Goal: Communication & Community: Answer question/provide support

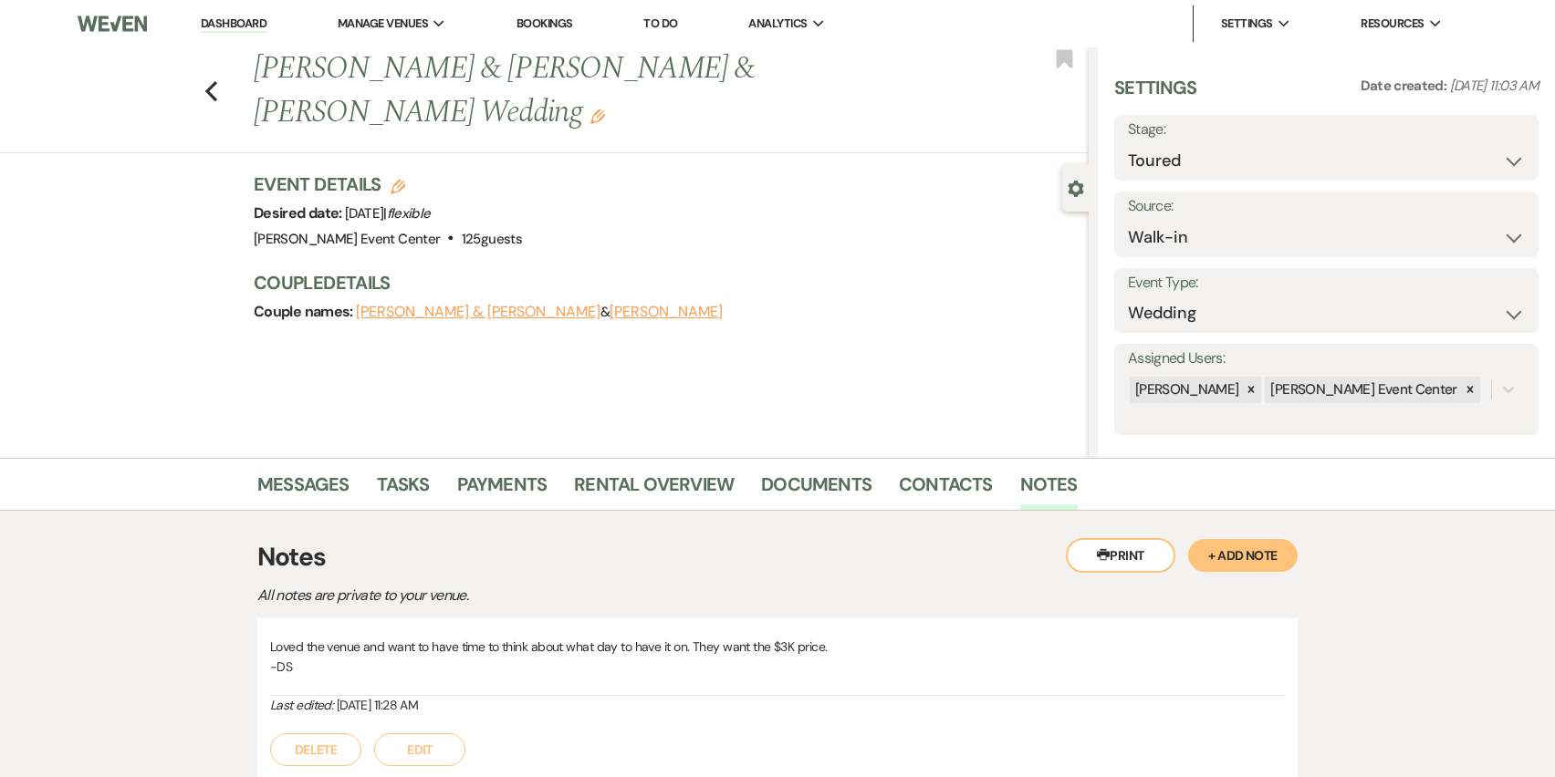
select select "5"
select select "23"
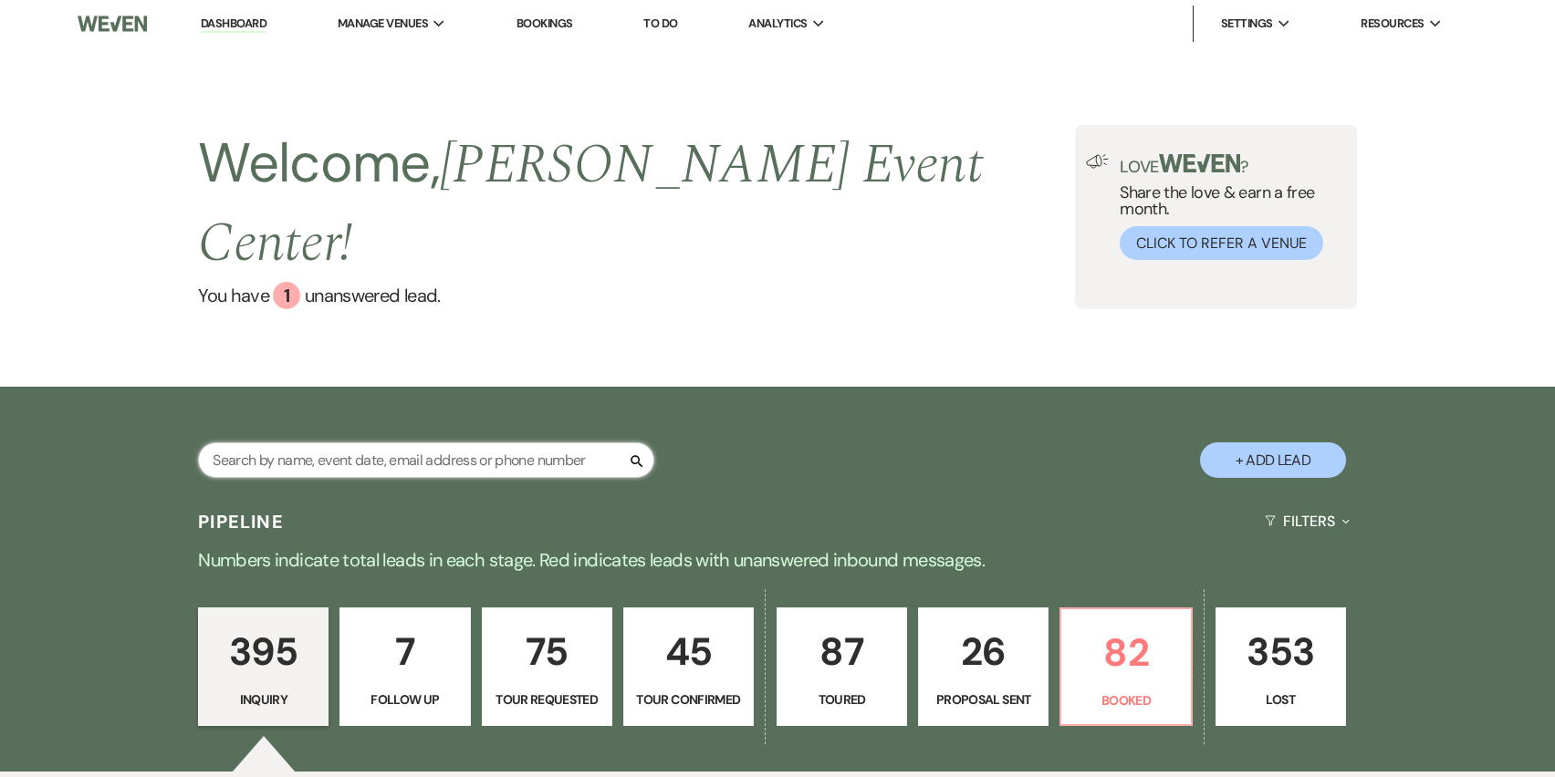
click at [311, 443] on input "text" at bounding box center [426, 461] width 456 height 36
paste input "Terisha Handy"
type input "Terisha Handy"
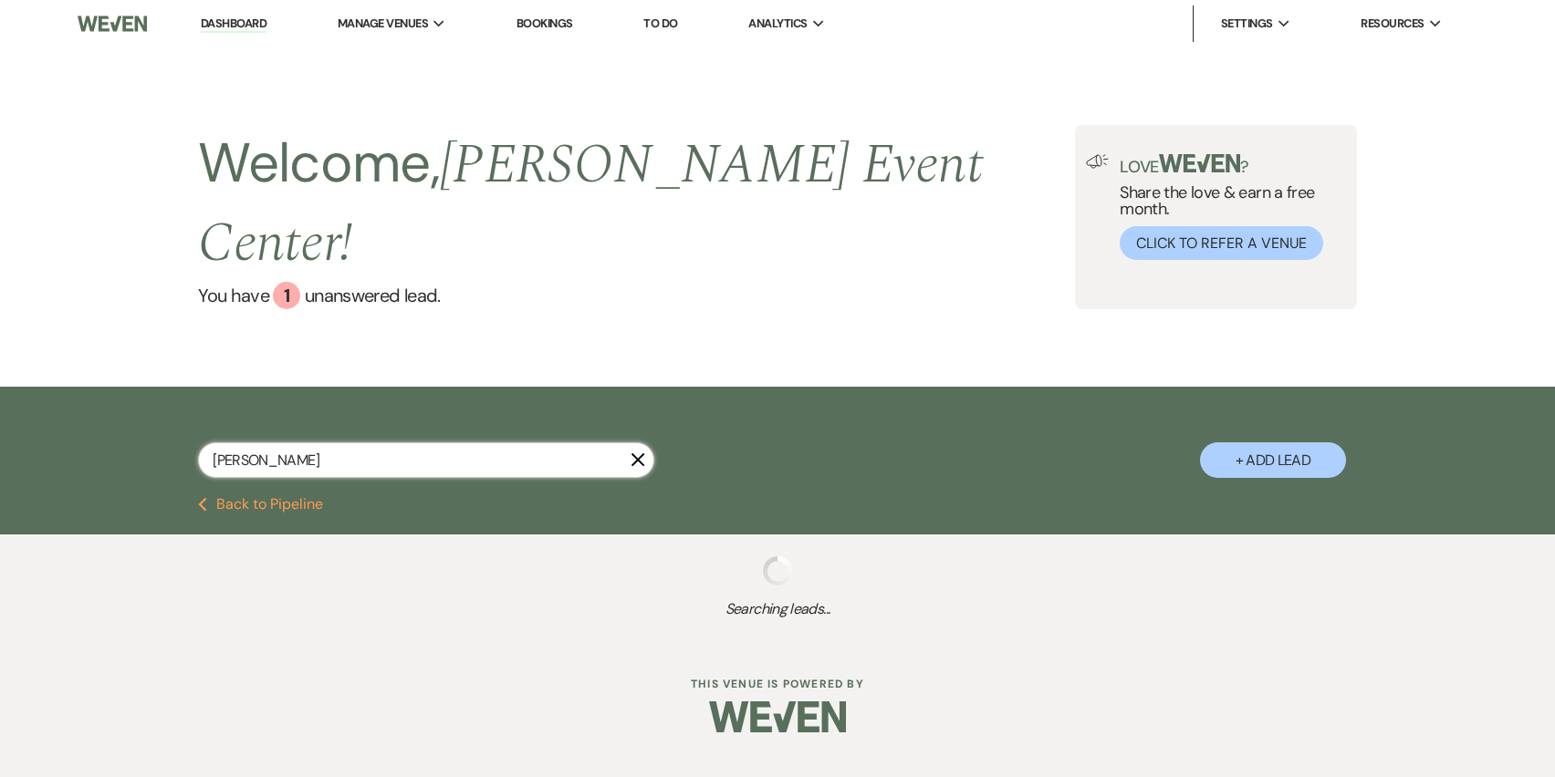
select select "2"
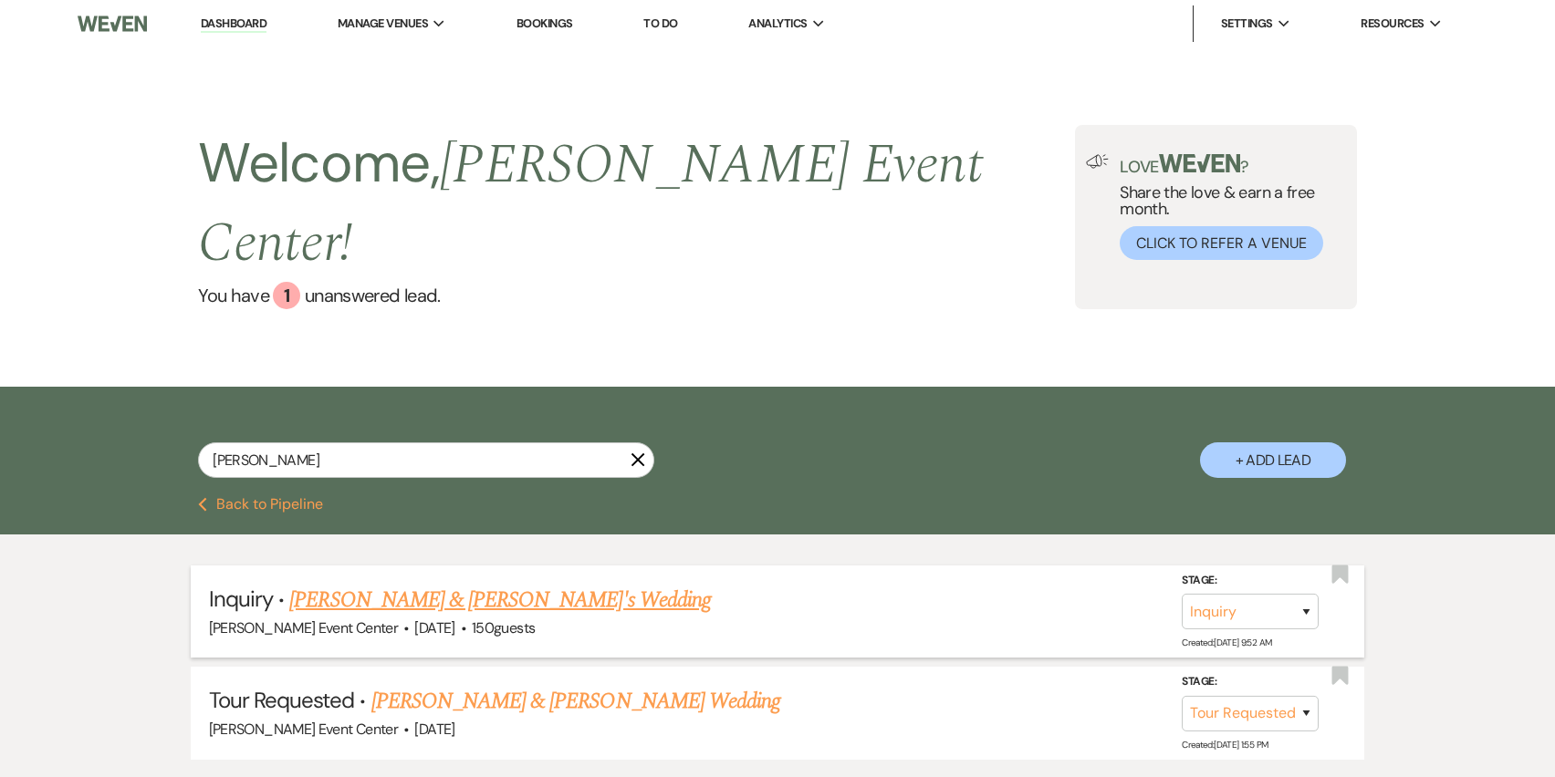
click at [477, 584] on link "Terisha Handy & Fiance's Wedding" at bounding box center [500, 600] width 422 height 33
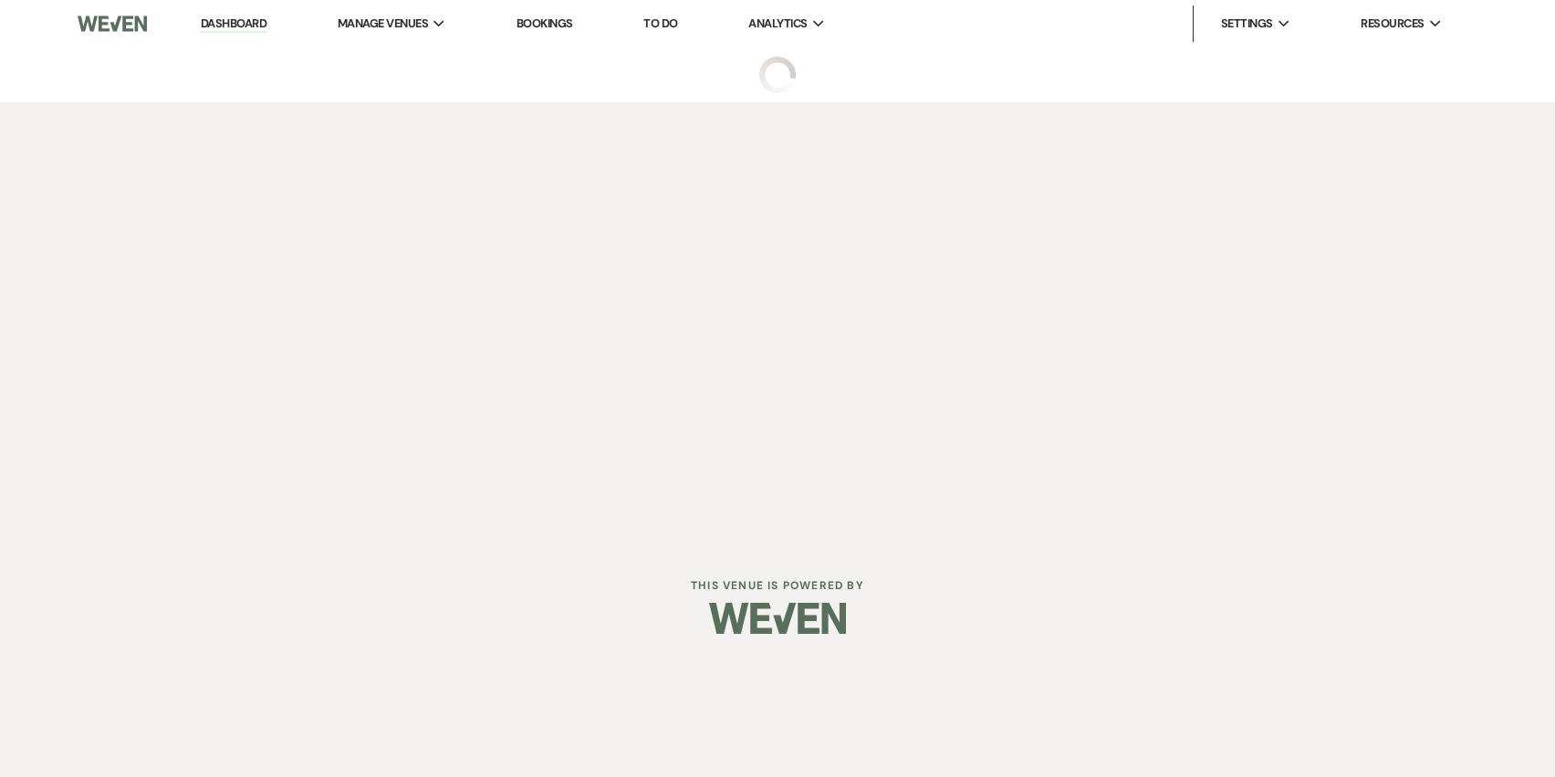
select select "5"
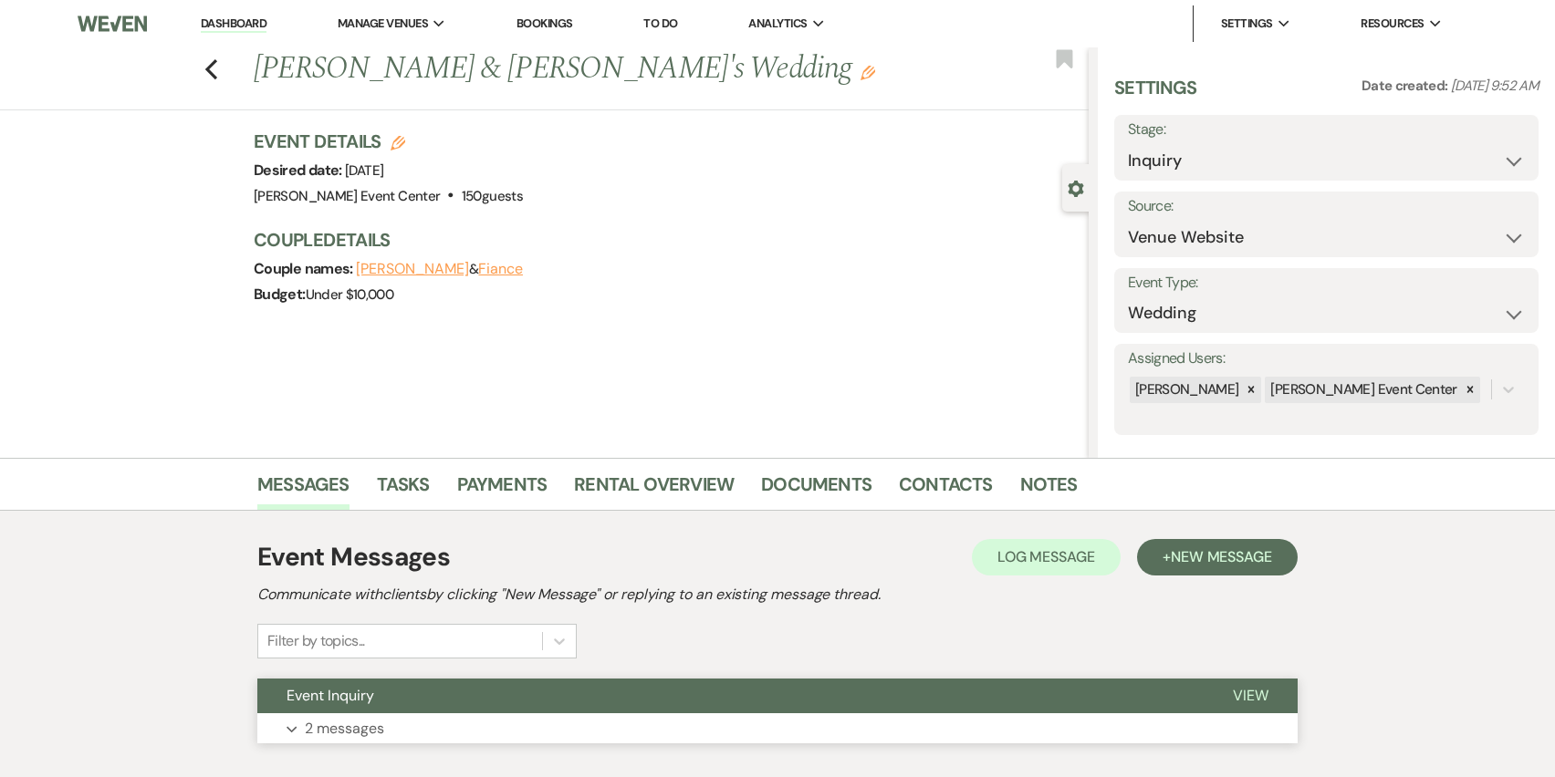
click at [327, 729] on p "2 messages" at bounding box center [344, 729] width 79 height 24
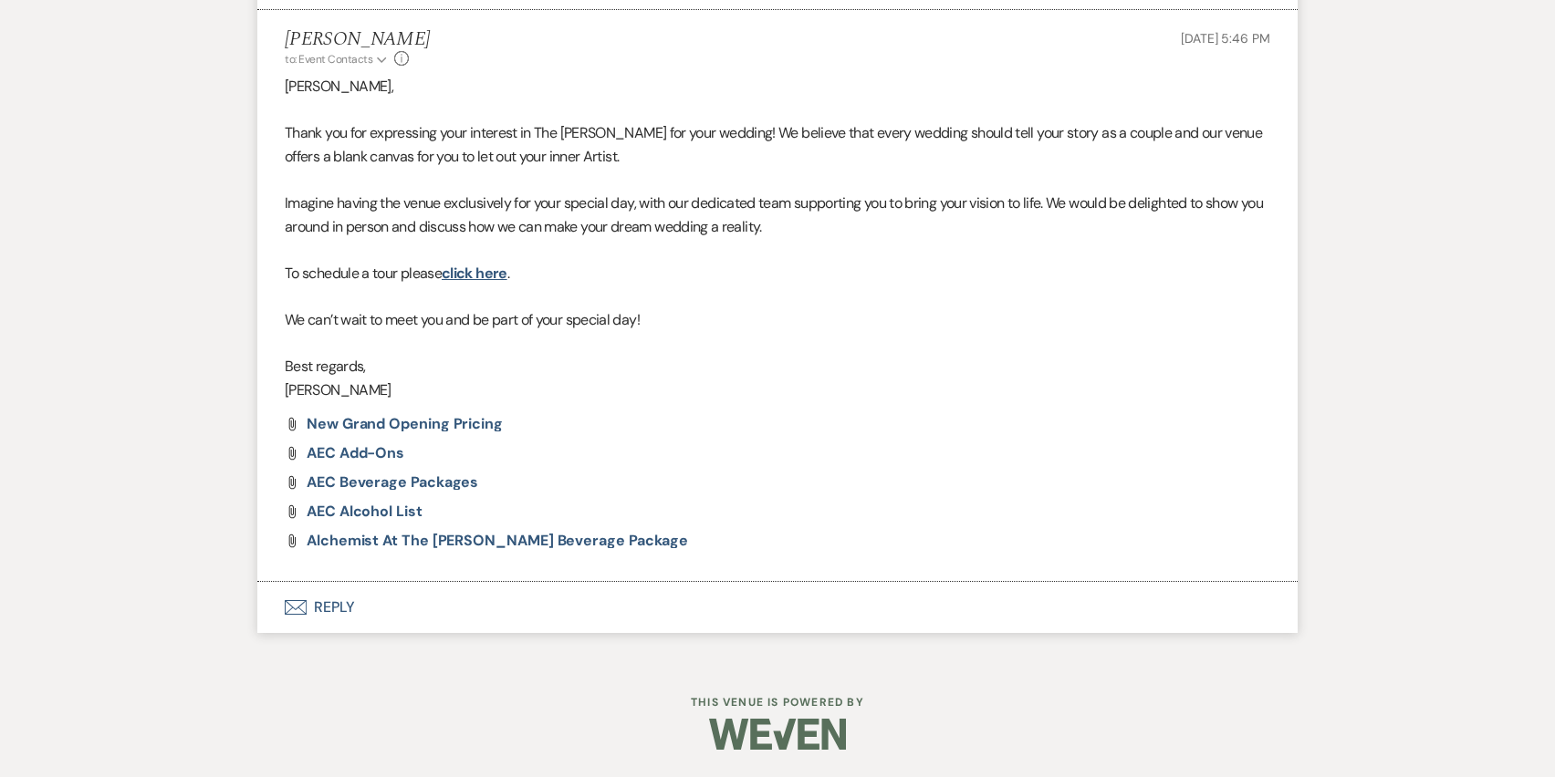
scroll to position [1051, 0]
click at [335, 610] on button "Envelope Reply" at bounding box center [777, 606] width 1040 height 51
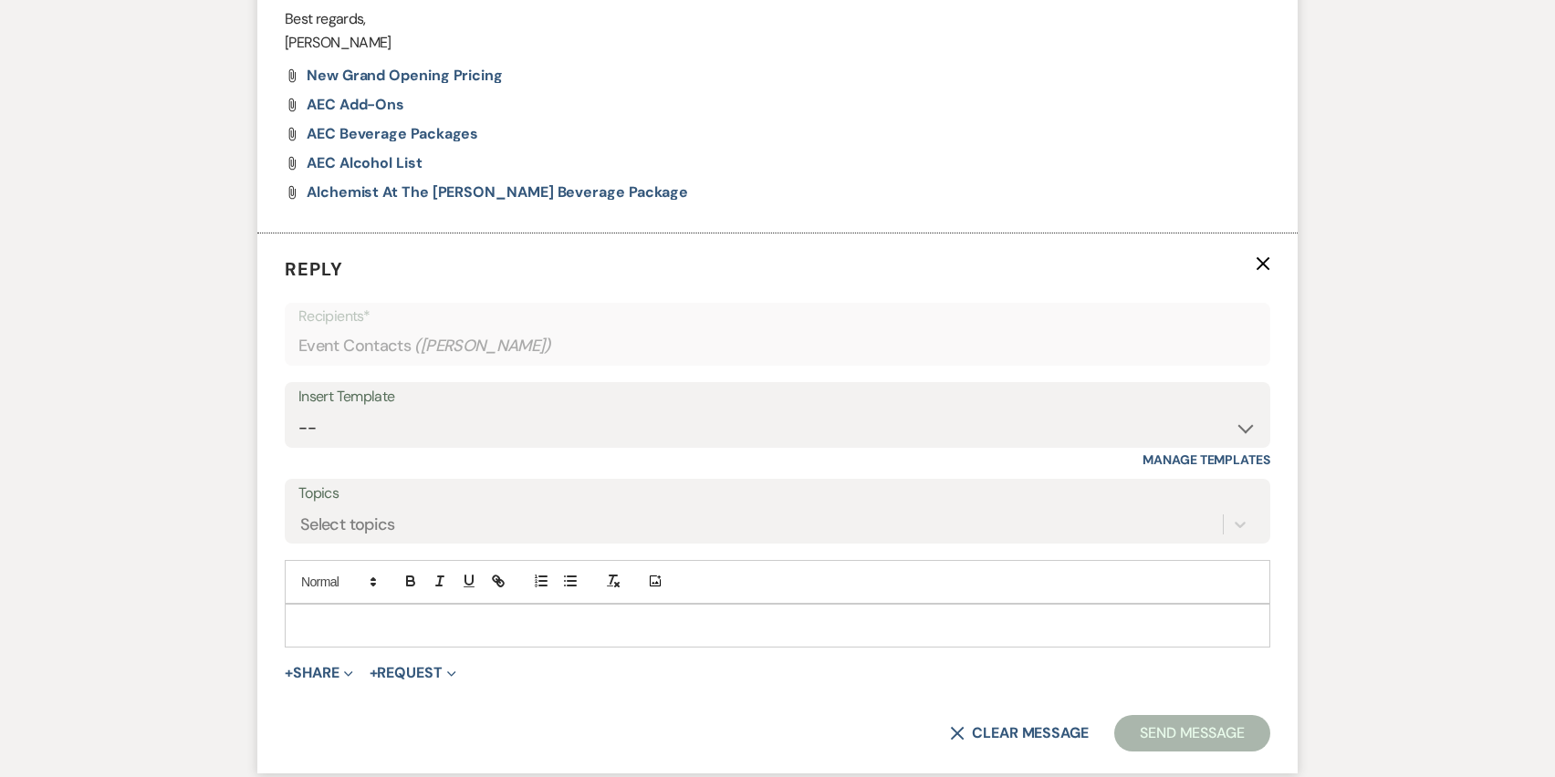
scroll to position [1399, 0]
click at [319, 685] on form "Reply X Recipients* Event Contacts ( Terisha Handy ) Insert Template -- Weven P…" at bounding box center [777, 504] width 1040 height 540
click at [319, 676] on button "+ Share Expand" at bounding box center [319, 673] width 68 height 15
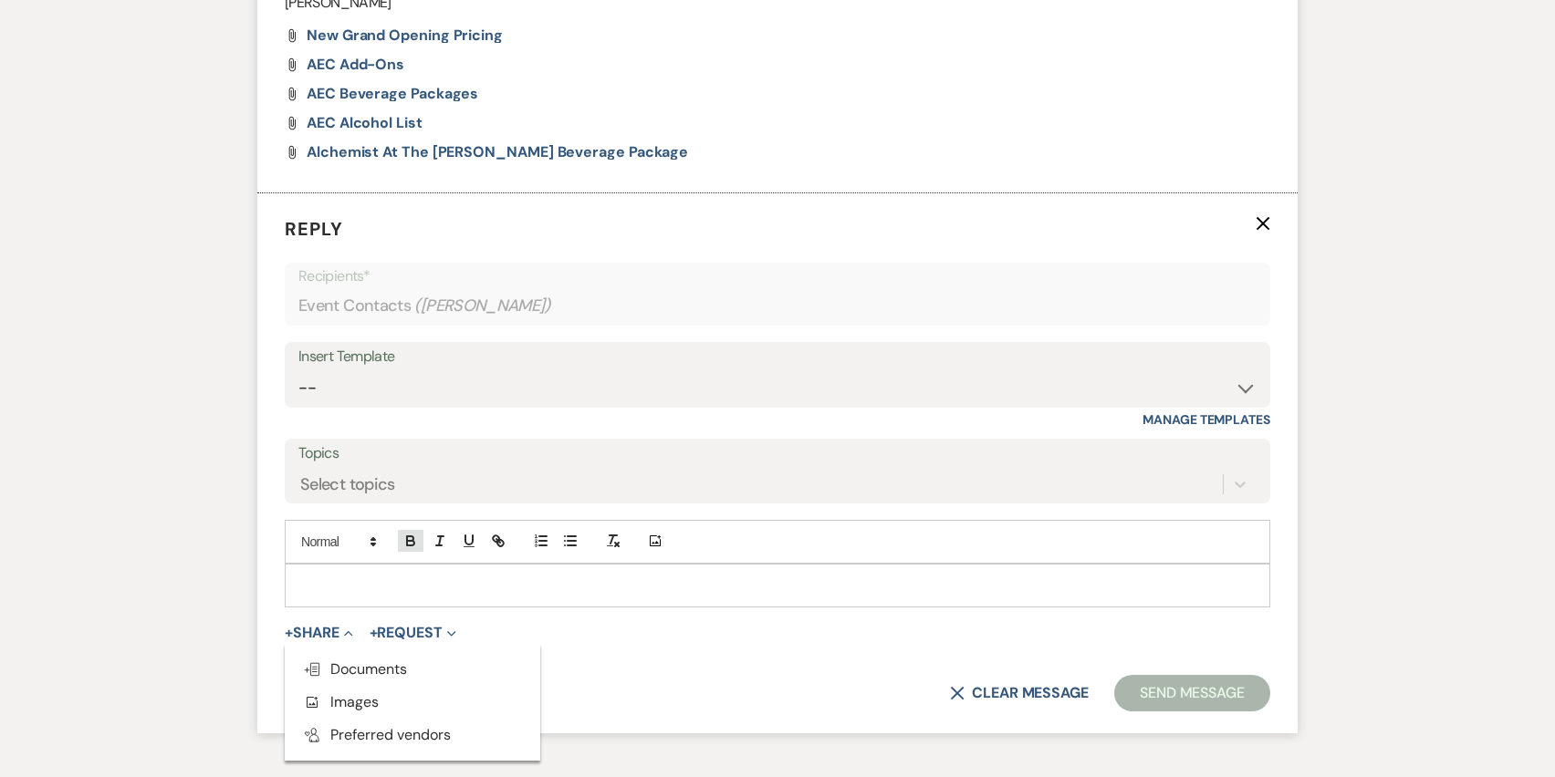
scroll to position [1448, 0]
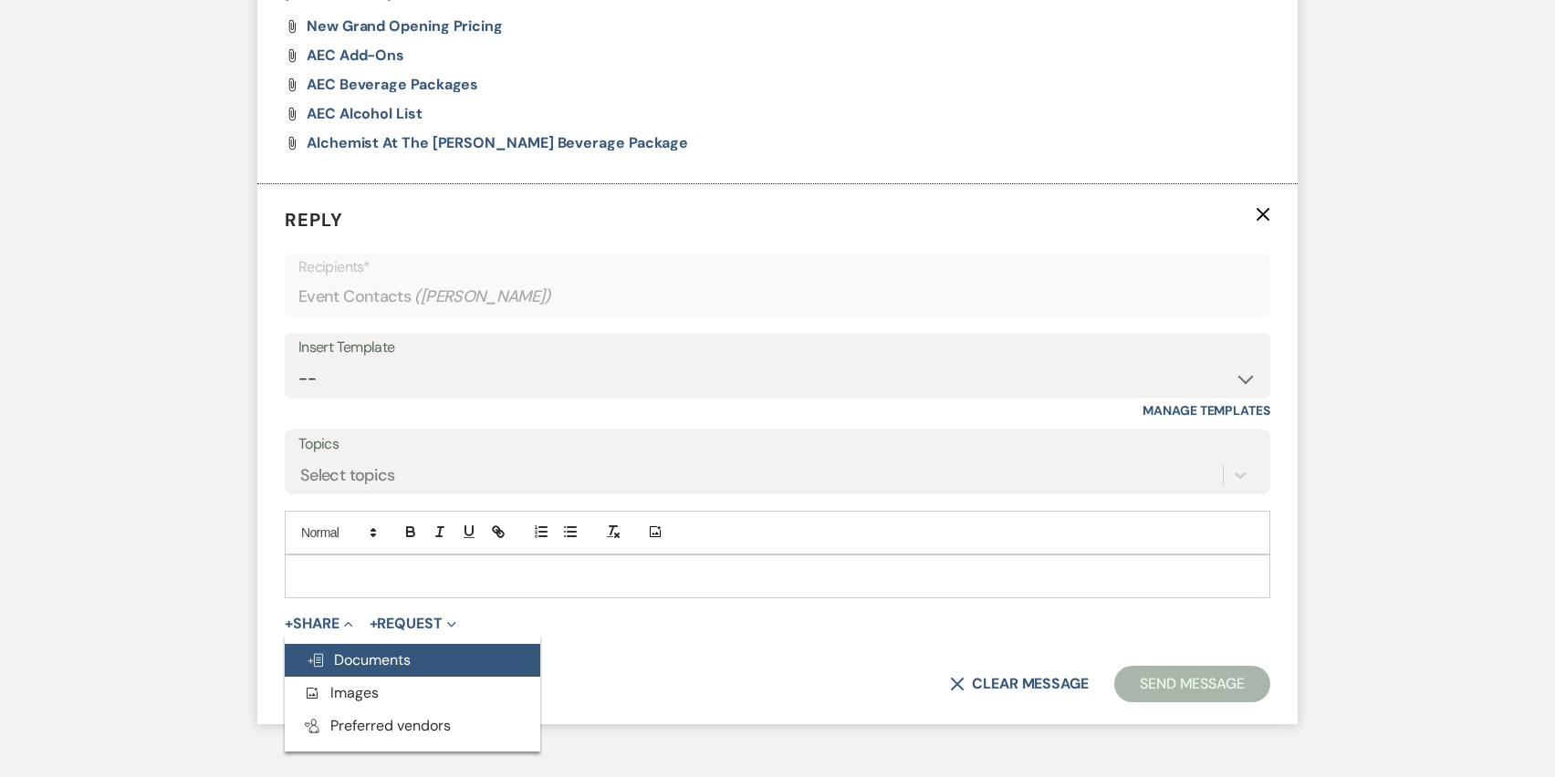
click at [390, 651] on span "Doc Upload Documents" at bounding box center [359, 660] width 104 height 19
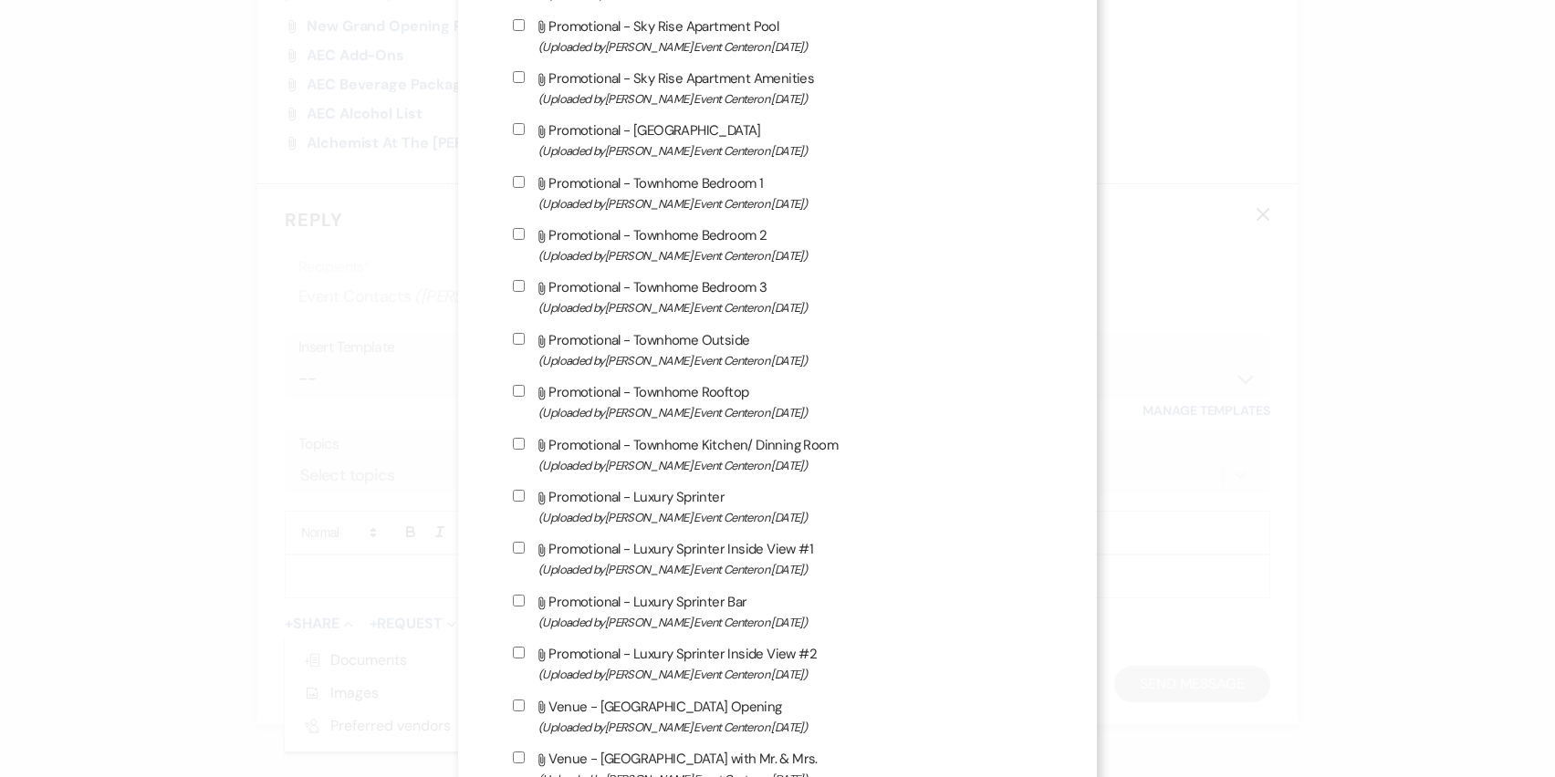
scroll to position [1896, 0]
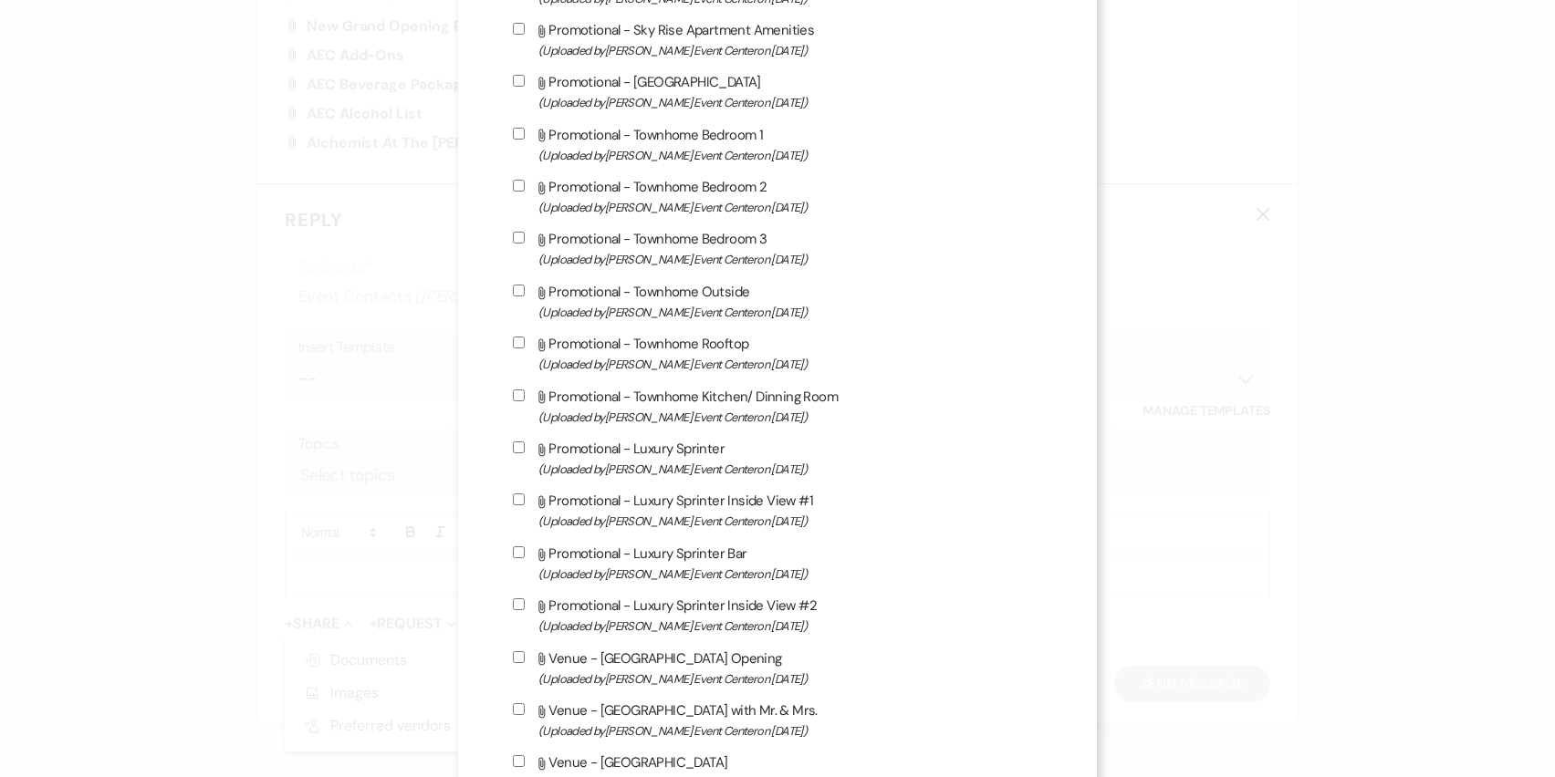
click at [516, 140] on input "Attach File Promotional - Townhome Bedroom 1 (Uploaded by Artis Event Center on…" at bounding box center [519, 134] width 12 height 12
checkbox input "true"
click at [518, 192] on input "Attach File Promotional - Townhome Bedroom 2 (Uploaded by Artis Event Center on…" at bounding box center [519, 186] width 12 height 12
checkbox input "true"
click at [513, 244] on input "Attach File Promotional - Townhome Bedroom 3 (Uploaded by Artis Event Center on…" at bounding box center [519, 238] width 12 height 12
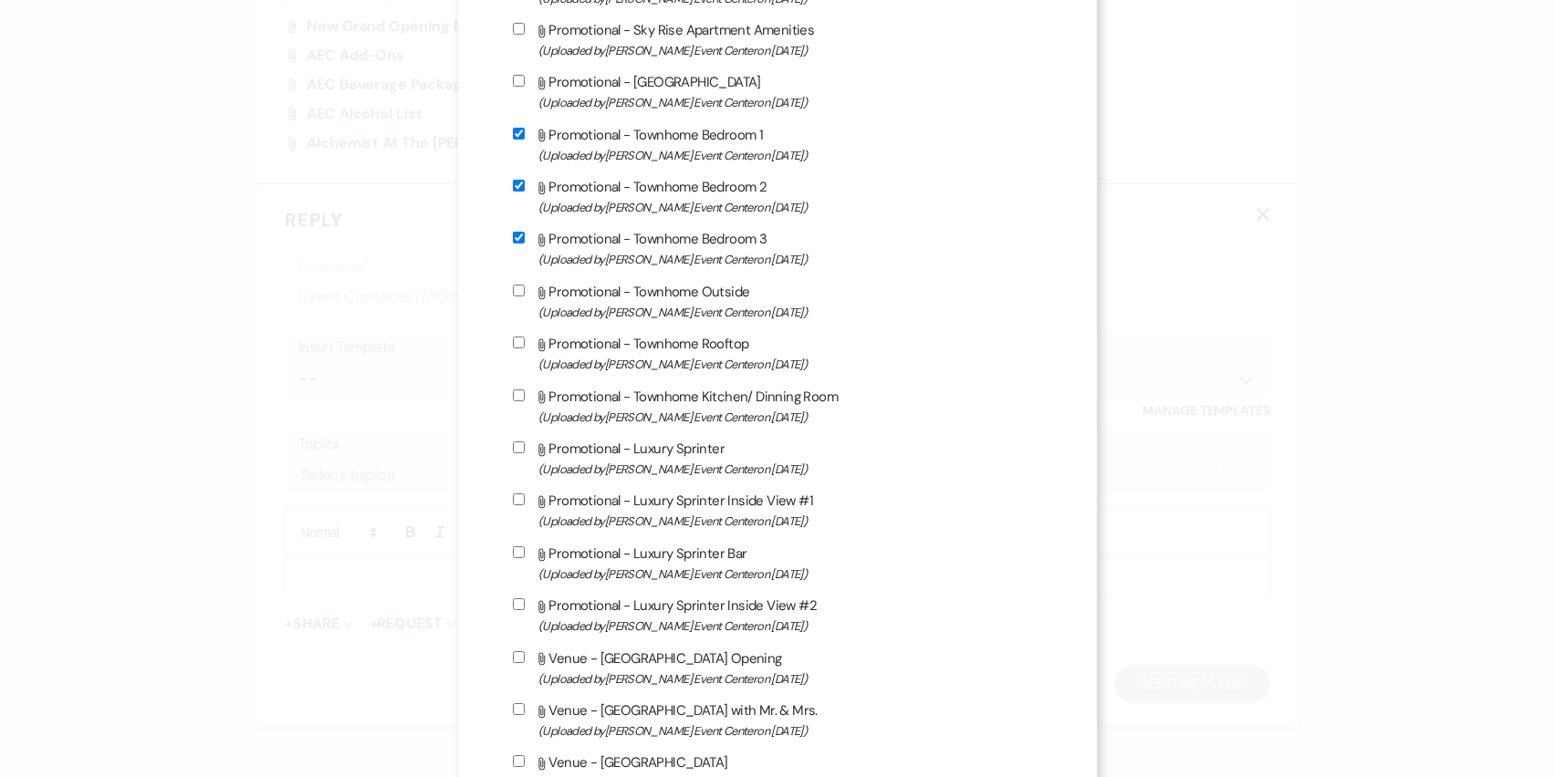
checkbox input "true"
click at [513, 297] on input "Attach File Promotional - Townhome Outside (Uploaded by Artis Event Center on A…" at bounding box center [519, 291] width 12 height 12
checkbox input "true"
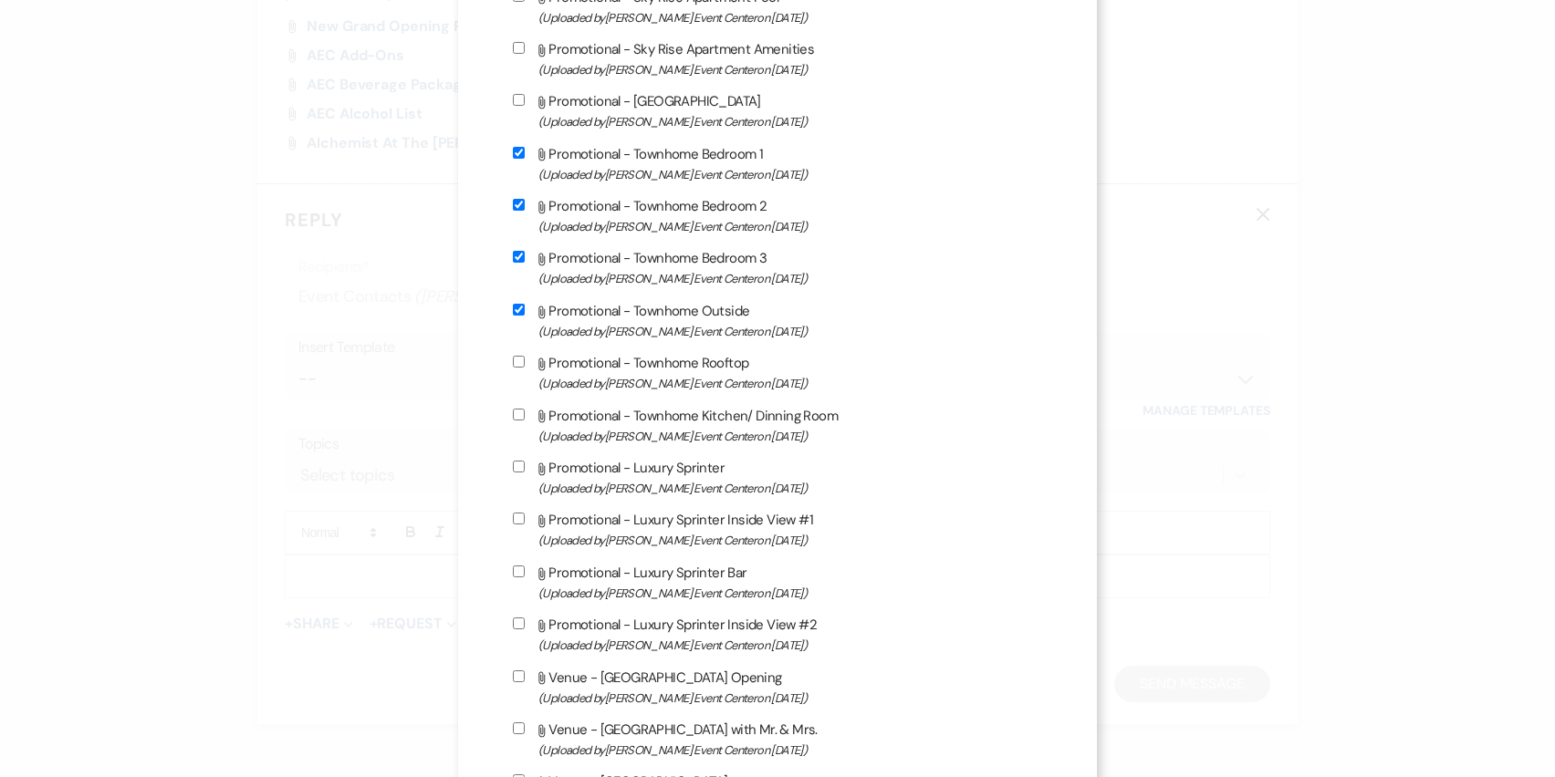
scroll to position [1879, 0]
click at [514, 366] on input "Attach File Promotional - Townhome Rooftop (Uploaded by Artis Event Center on A…" at bounding box center [519, 360] width 12 height 12
checkbox input "true"
click at [514, 419] on input "Attach File Promotional - Townhome Kitchen/ Dinning Room (Uploaded by Artis Eve…" at bounding box center [519, 413] width 12 height 12
checkbox input "true"
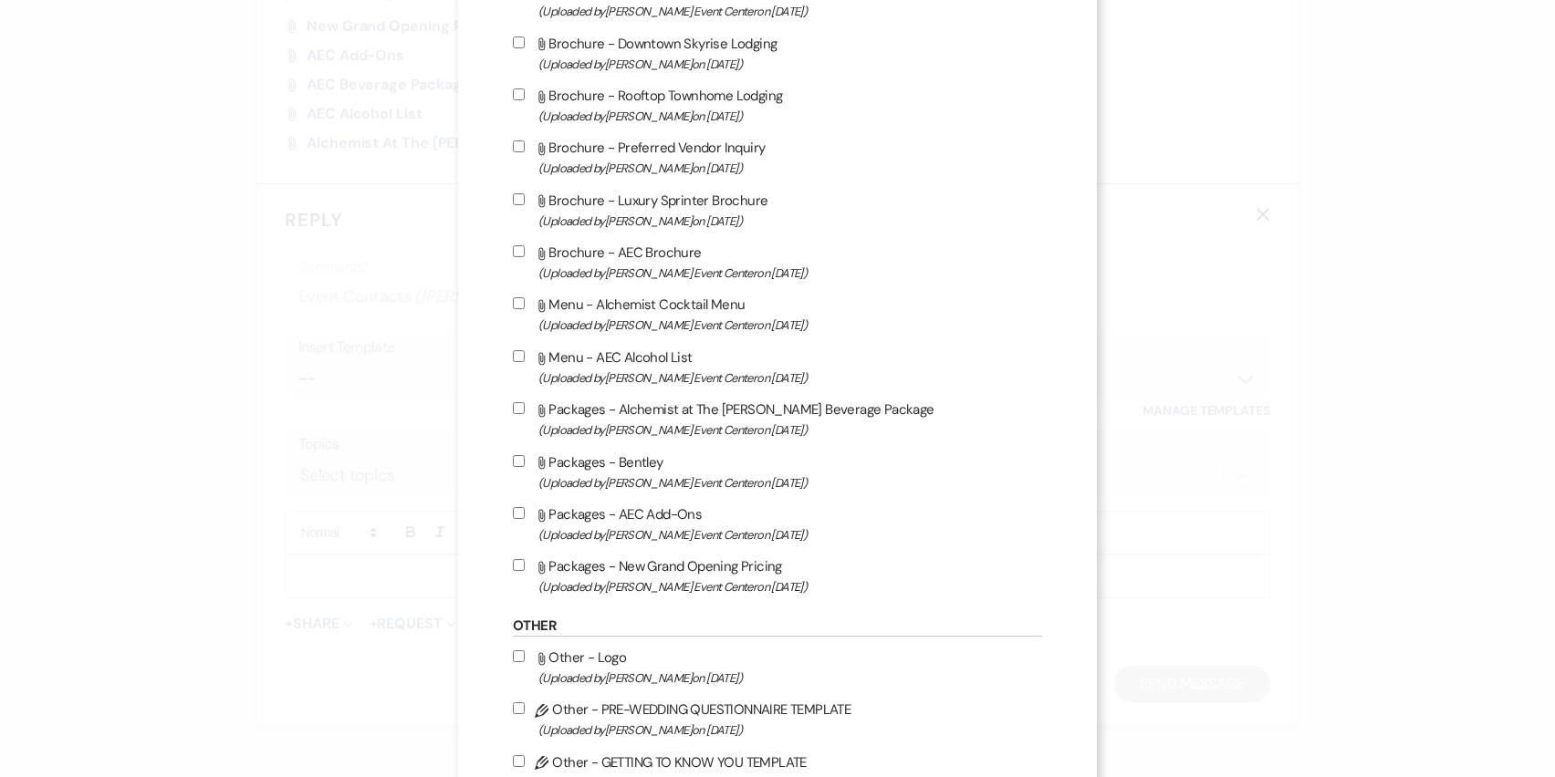
scroll to position [4046, 0]
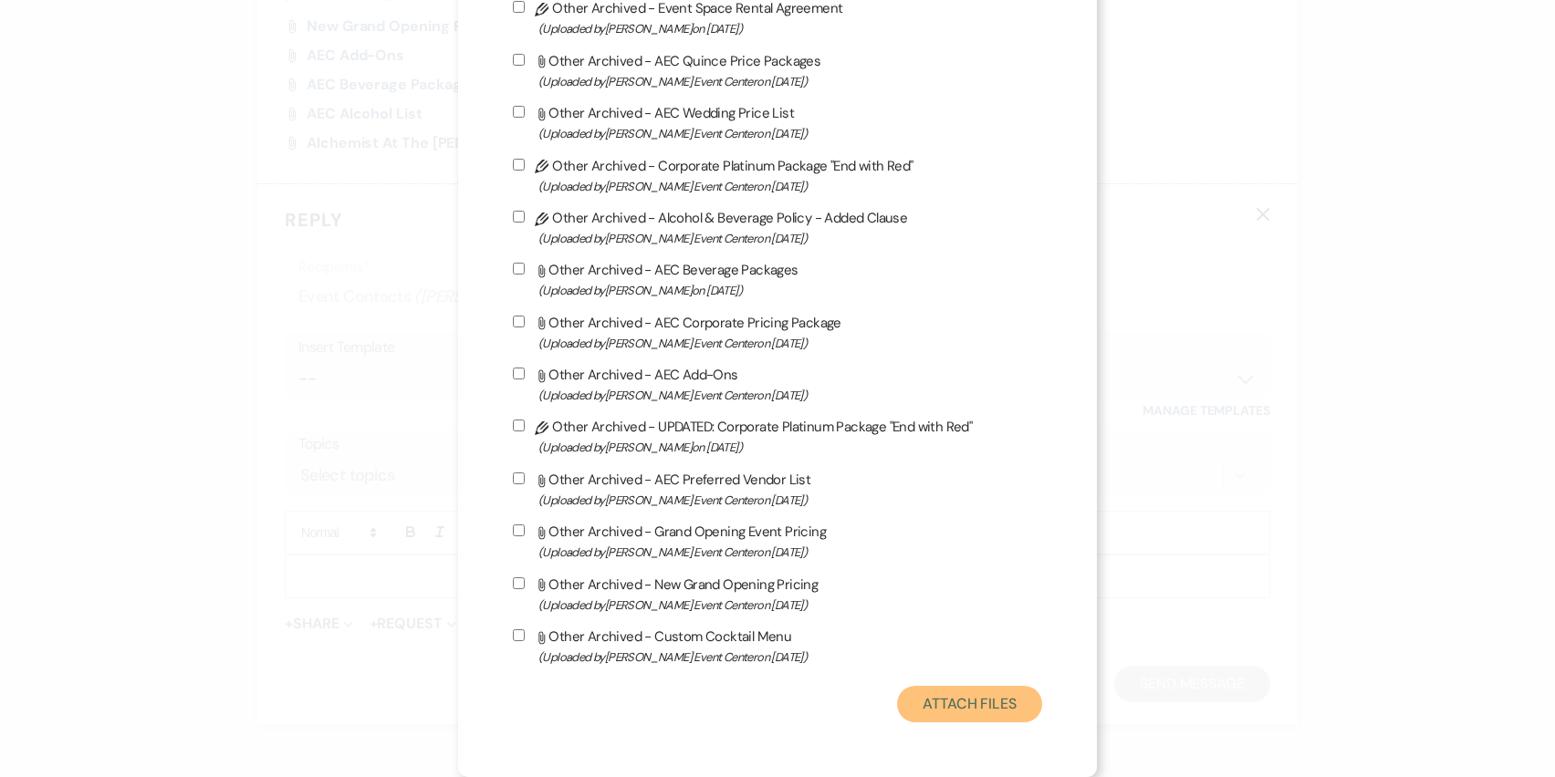
click at [963, 708] on button "Attach Files" at bounding box center [969, 704] width 145 height 36
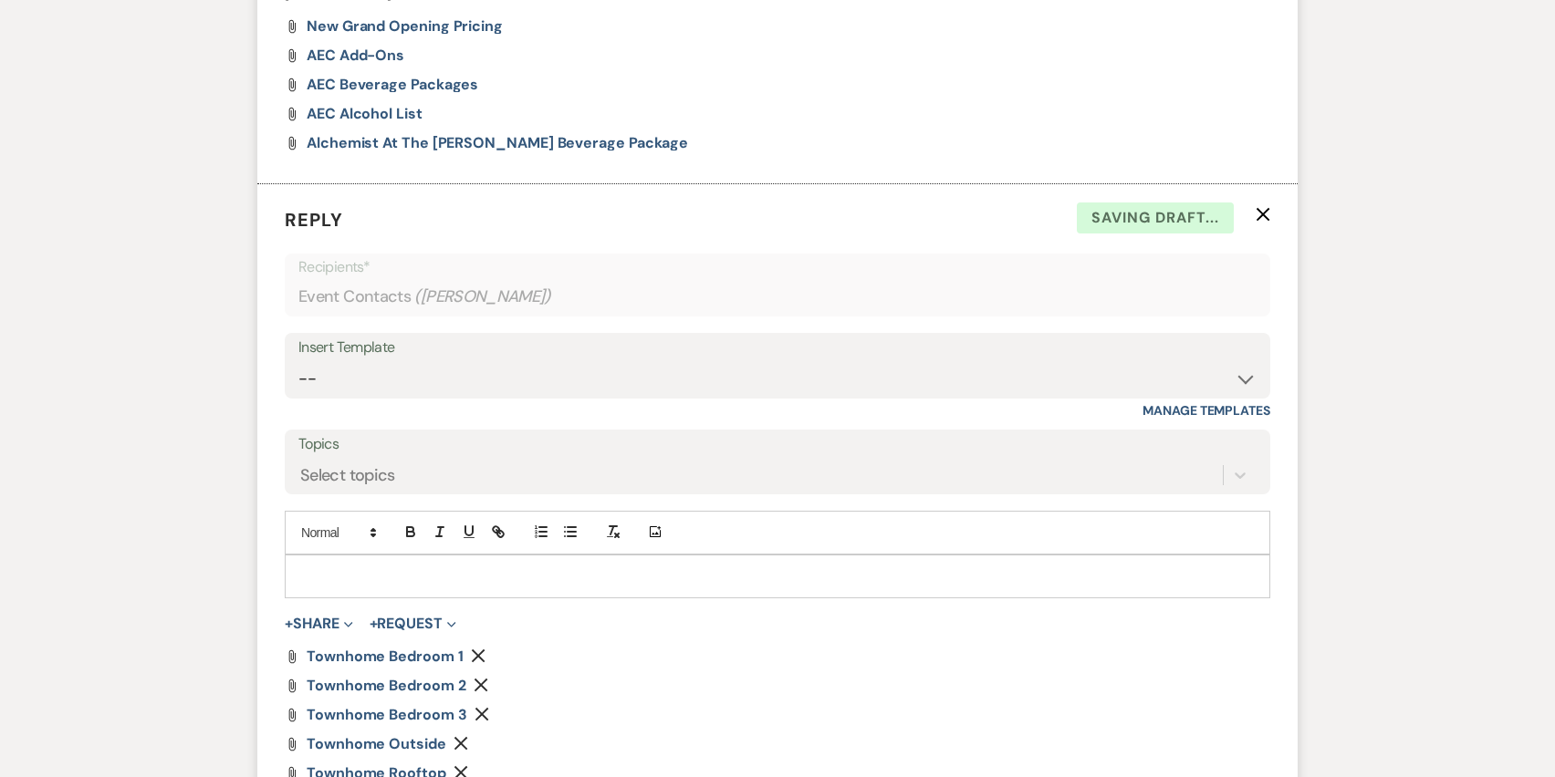
click at [469, 587] on div at bounding box center [778, 577] width 984 height 42
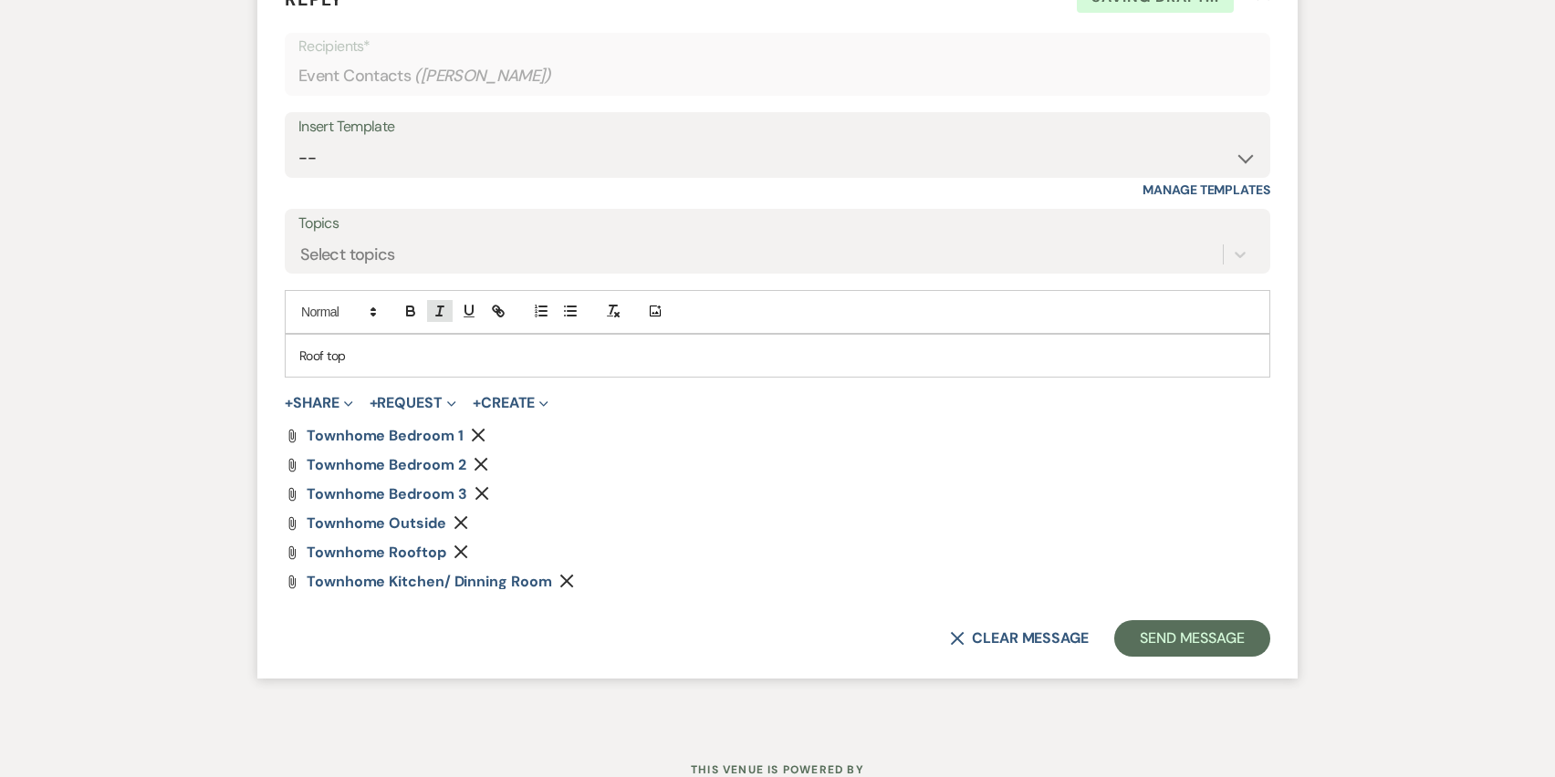
scroll to position [1736, 0]
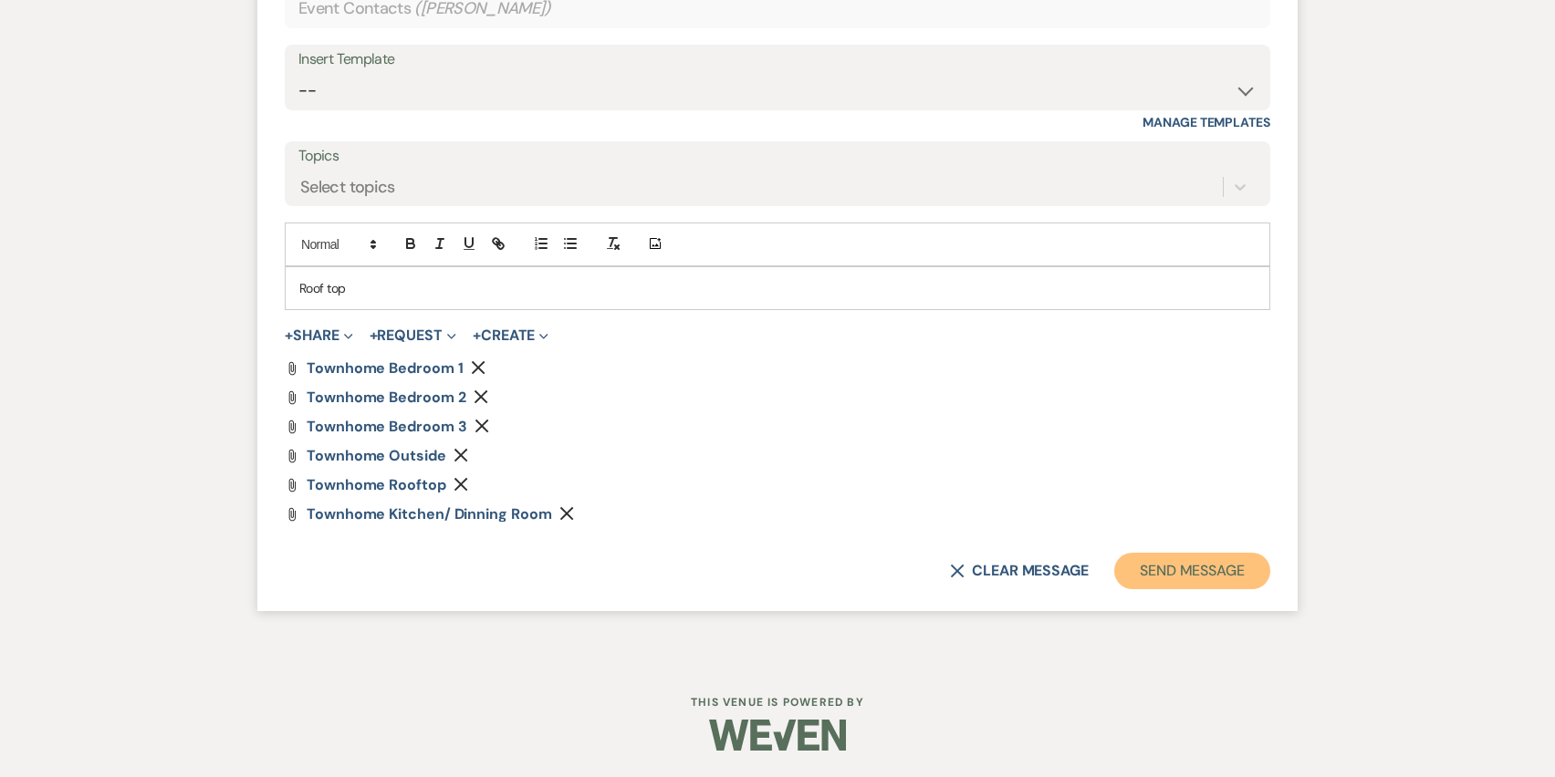
click at [1167, 580] on button "Send Message" at bounding box center [1192, 571] width 156 height 36
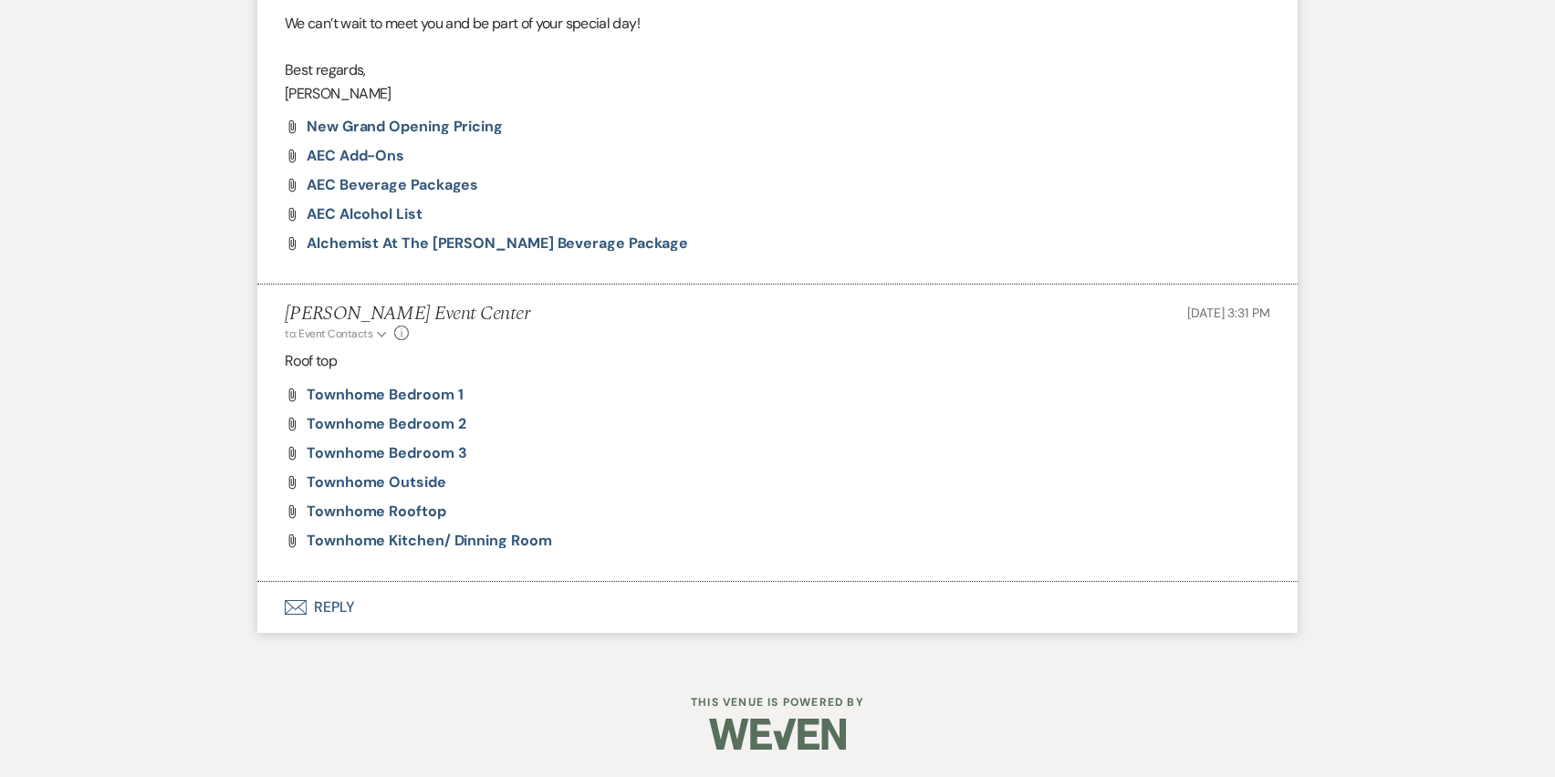
scroll to position [1348, 0]
click at [340, 615] on button "Envelope Reply" at bounding box center [777, 607] width 1040 height 51
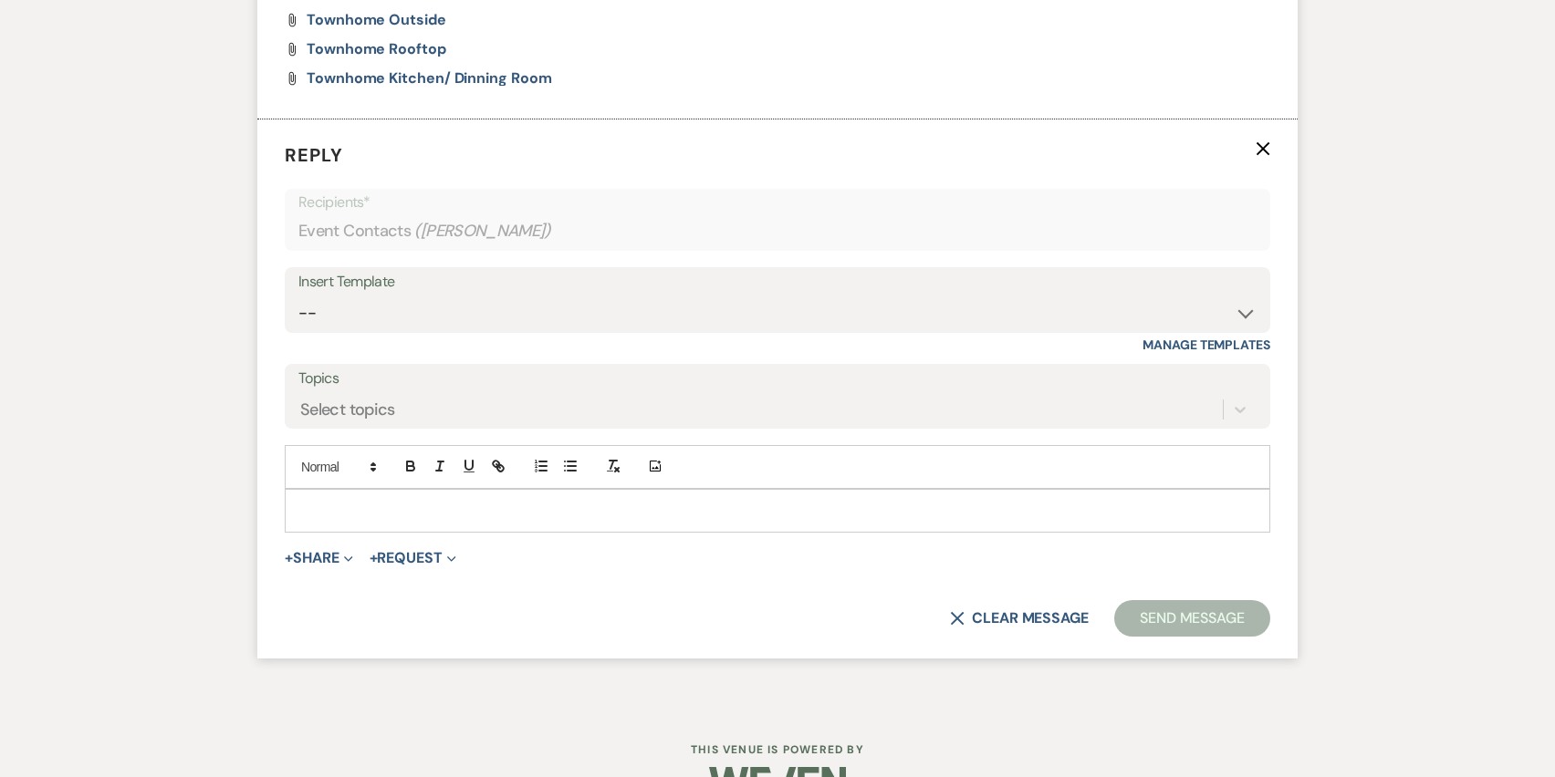
scroll to position [1810, 0]
click at [523, 320] on select "-- Weven Planning Portal Introduction (Booked Events) Initial Inquiry Response …" at bounding box center [777, 314] width 958 height 36
click at [315, 551] on button "+ Share Expand" at bounding box center [319, 558] width 68 height 15
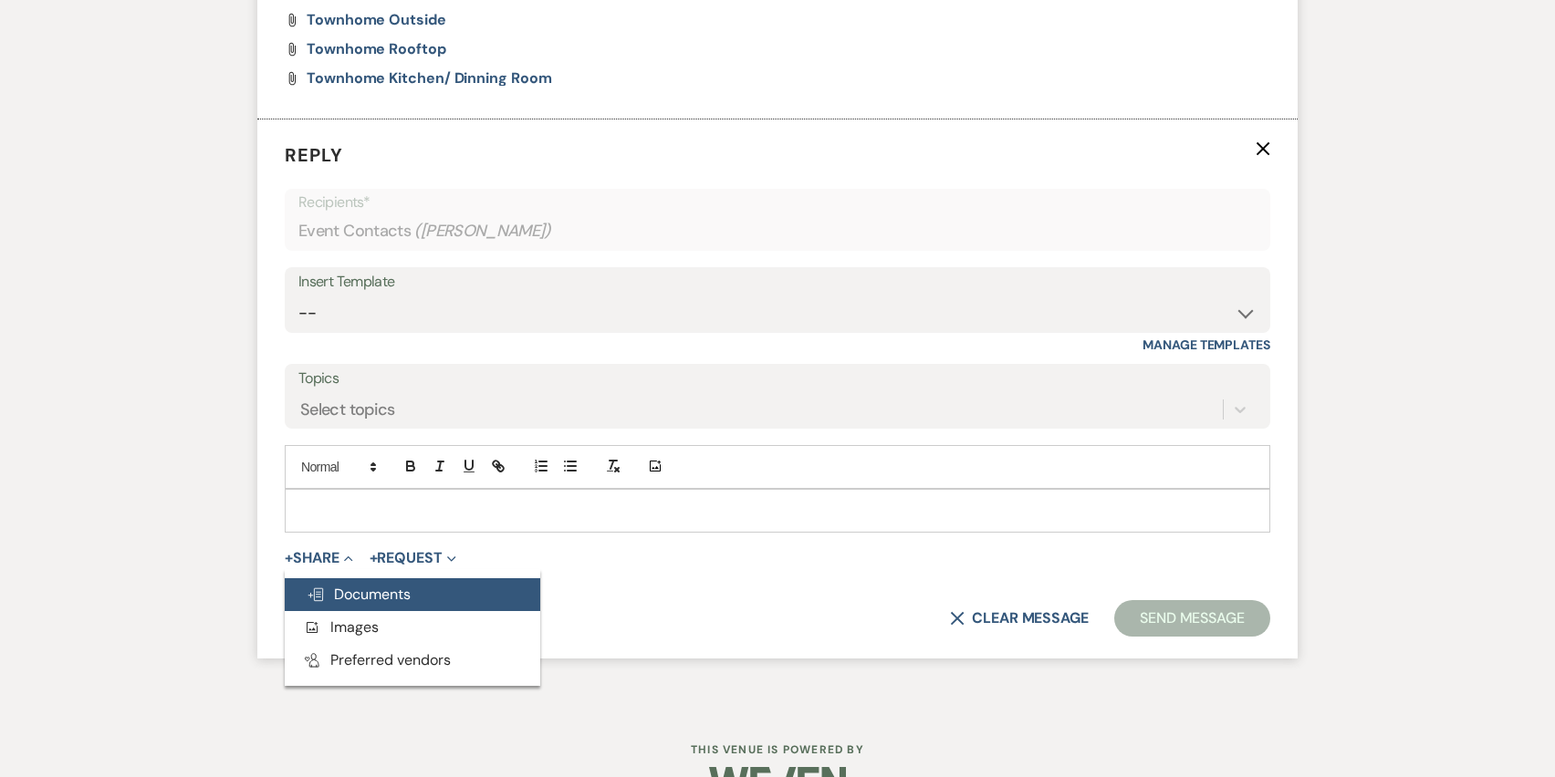
click at [352, 594] on span "Doc Upload Documents" at bounding box center [359, 594] width 104 height 19
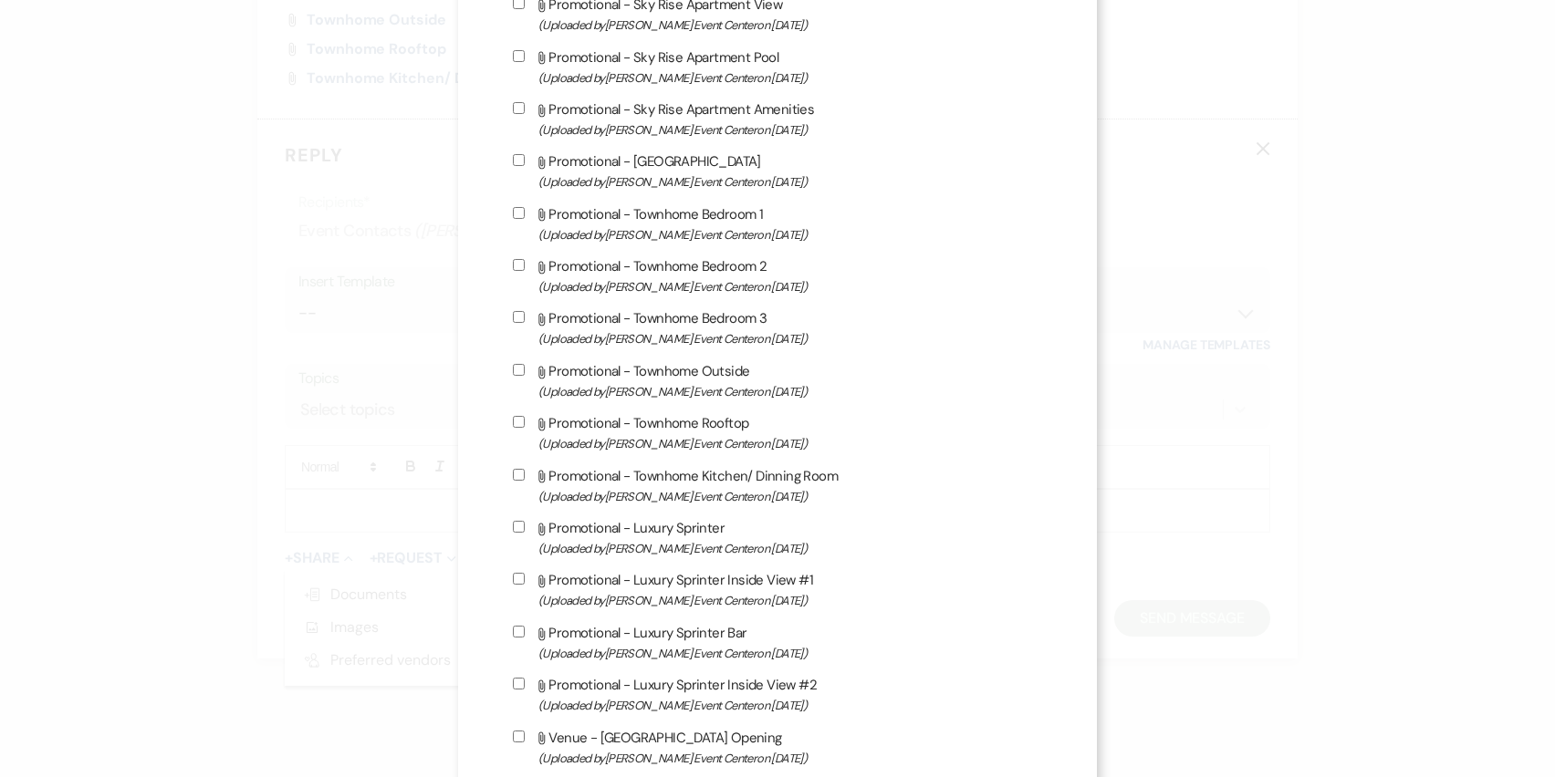
scroll to position [1452, 0]
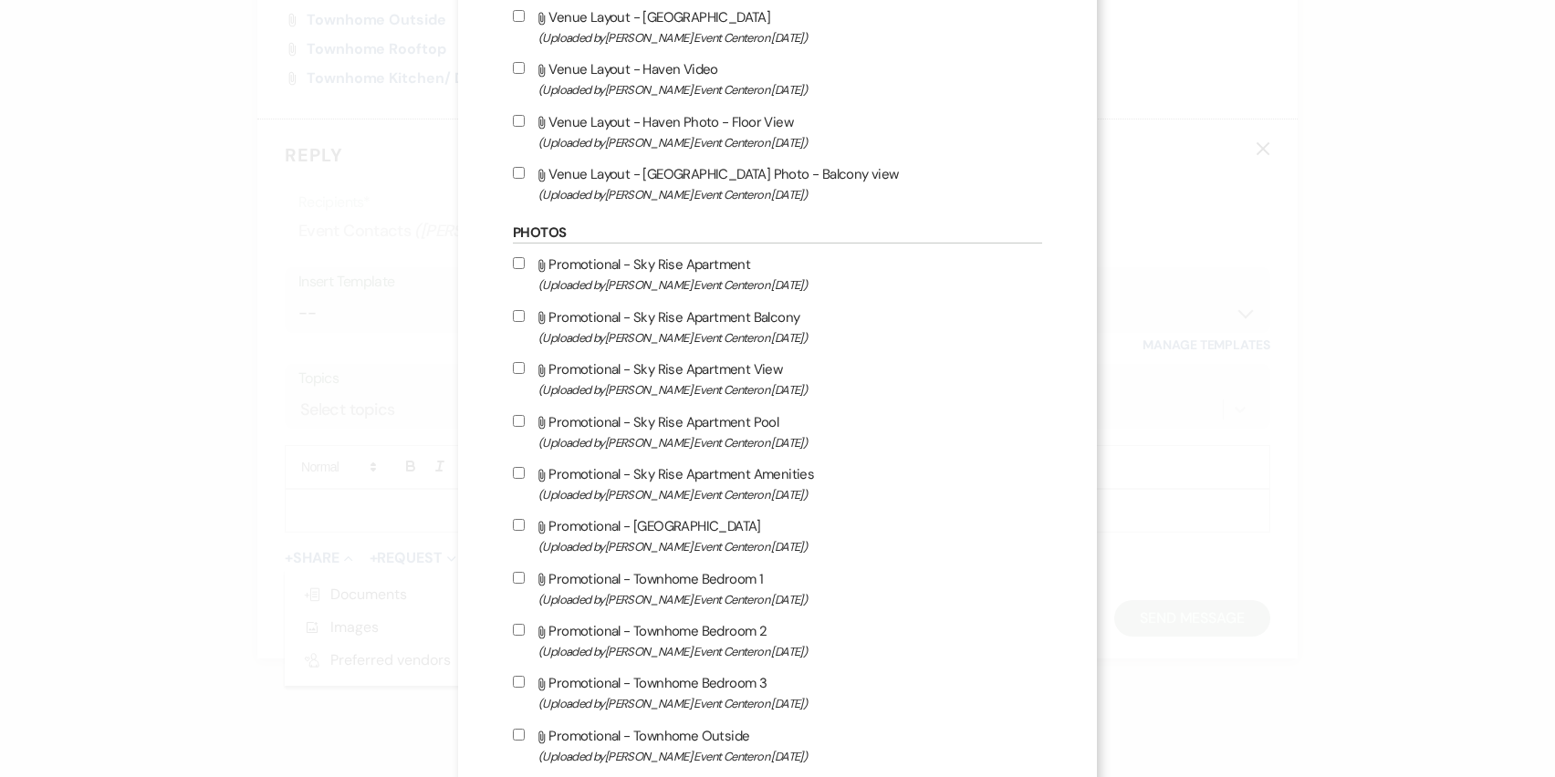
click at [513, 269] on input "Attach File Promotional - Sky Rise Apartment (Uploaded by Artis Event Center on…" at bounding box center [519, 263] width 12 height 12
checkbox input "true"
click at [518, 322] on input "Attach File Promotional - Sky Rise Apartment Balcony (Uploaded by Artis Event C…" at bounding box center [519, 316] width 12 height 12
checkbox input "true"
click at [513, 374] on input "Attach File Promotional - Sky Rise Apartment View (Uploaded by Artis Event Cent…" at bounding box center [519, 368] width 12 height 12
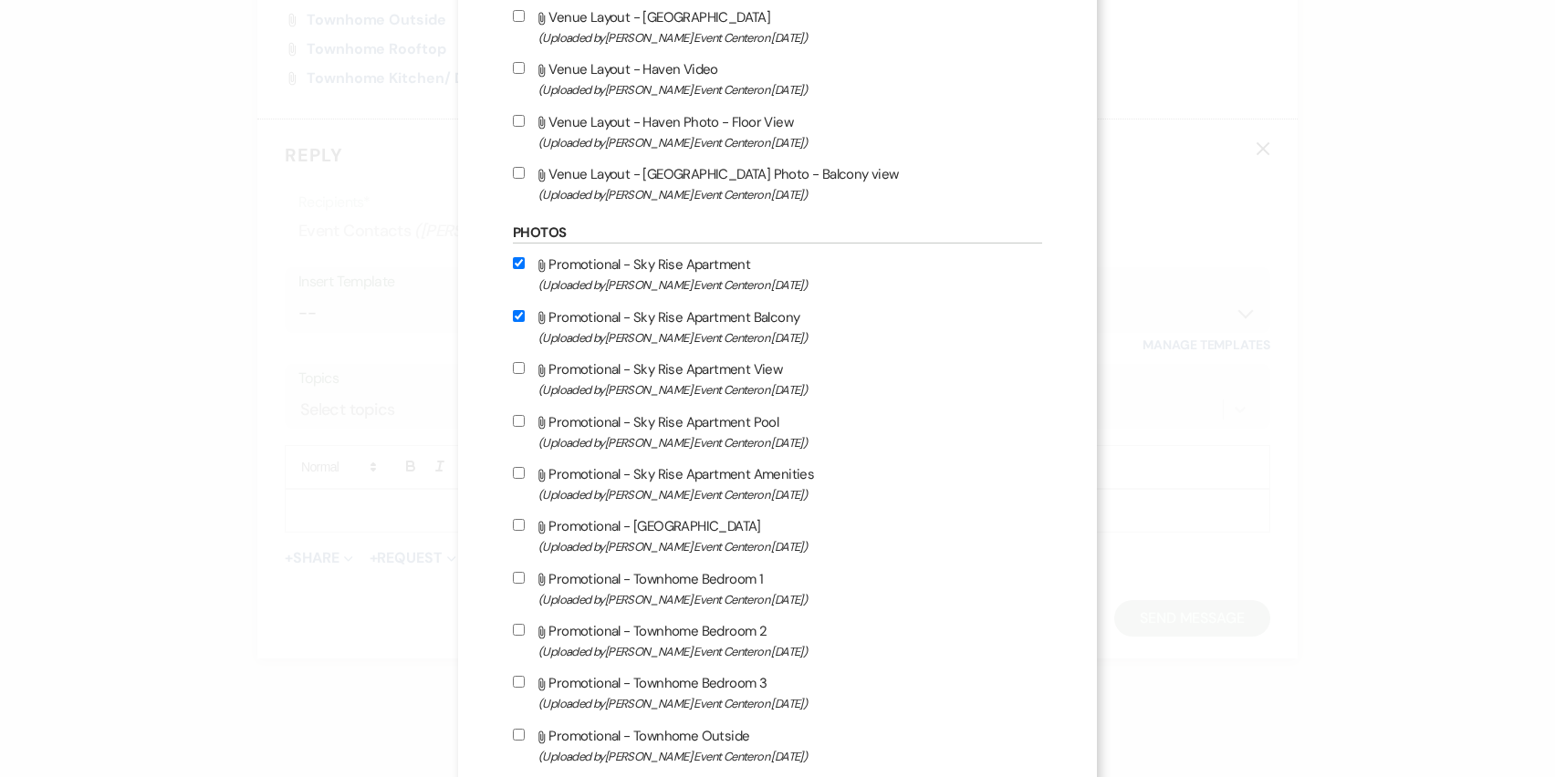
checkbox input "true"
click at [513, 479] on input "Attach File Promotional - Sky Rise Apartment Amenities (Uploaded by Artis Event…" at bounding box center [519, 473] width 12 height 12
checkbox input "true"
click at [519, 530] on label "Attach File Promotional - Sky Rise Apartment Lounge (Uploaded by Artis Event Ce…" at bounding box center [777, 536] width 529 height 43
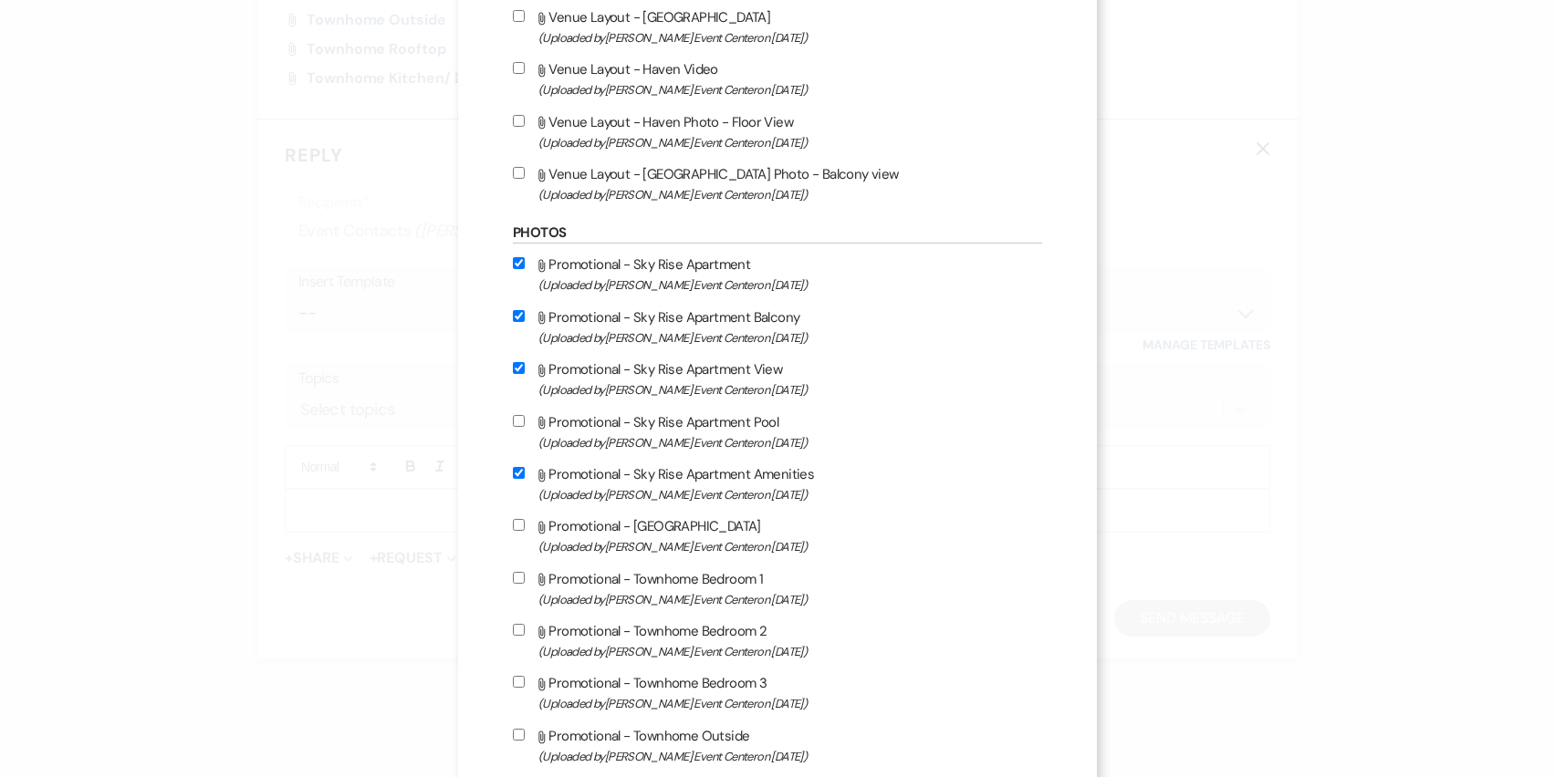
click at [519, 530] on input "Attach File Promotional - Sky Rise Apartment Lounge (Uploaded by Artis Event Ce…" at bounding box center [519, 525] width 12 height 12
checkbox input "true"
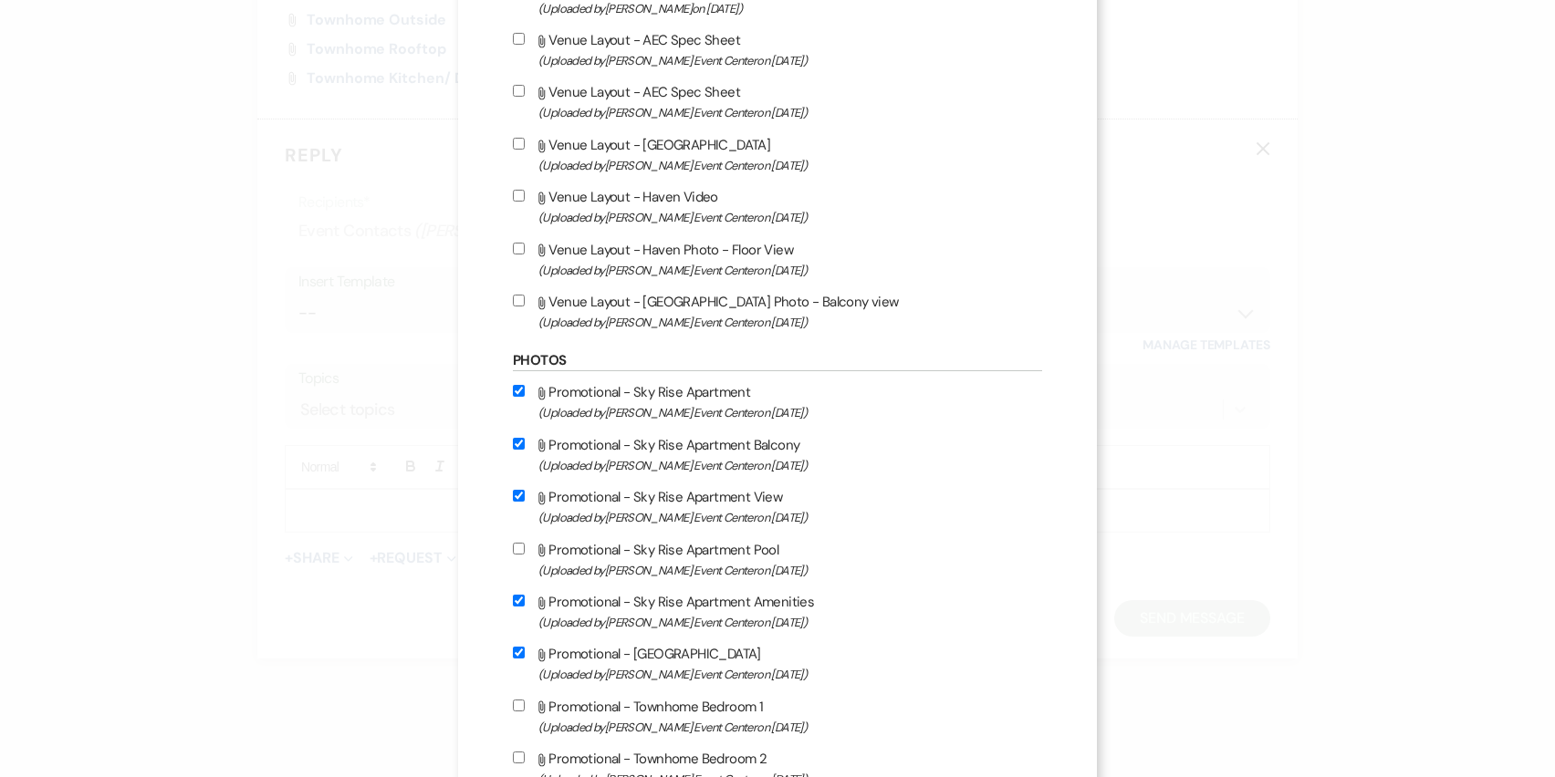
click at [516, 570] on label "Attach File Promotional - Sky Rise Apartment Pool (Uploaded by Artis Event Cent…" at bounding box center [777, 559] width 529 height 43
click at [516, 555] on input "Attach File Promotional - Sky Rise Apartment Pool (Uploaded by Artis Event Cent…" at bounding box center [519, 549] width 12 height 12
checkbox input "true"
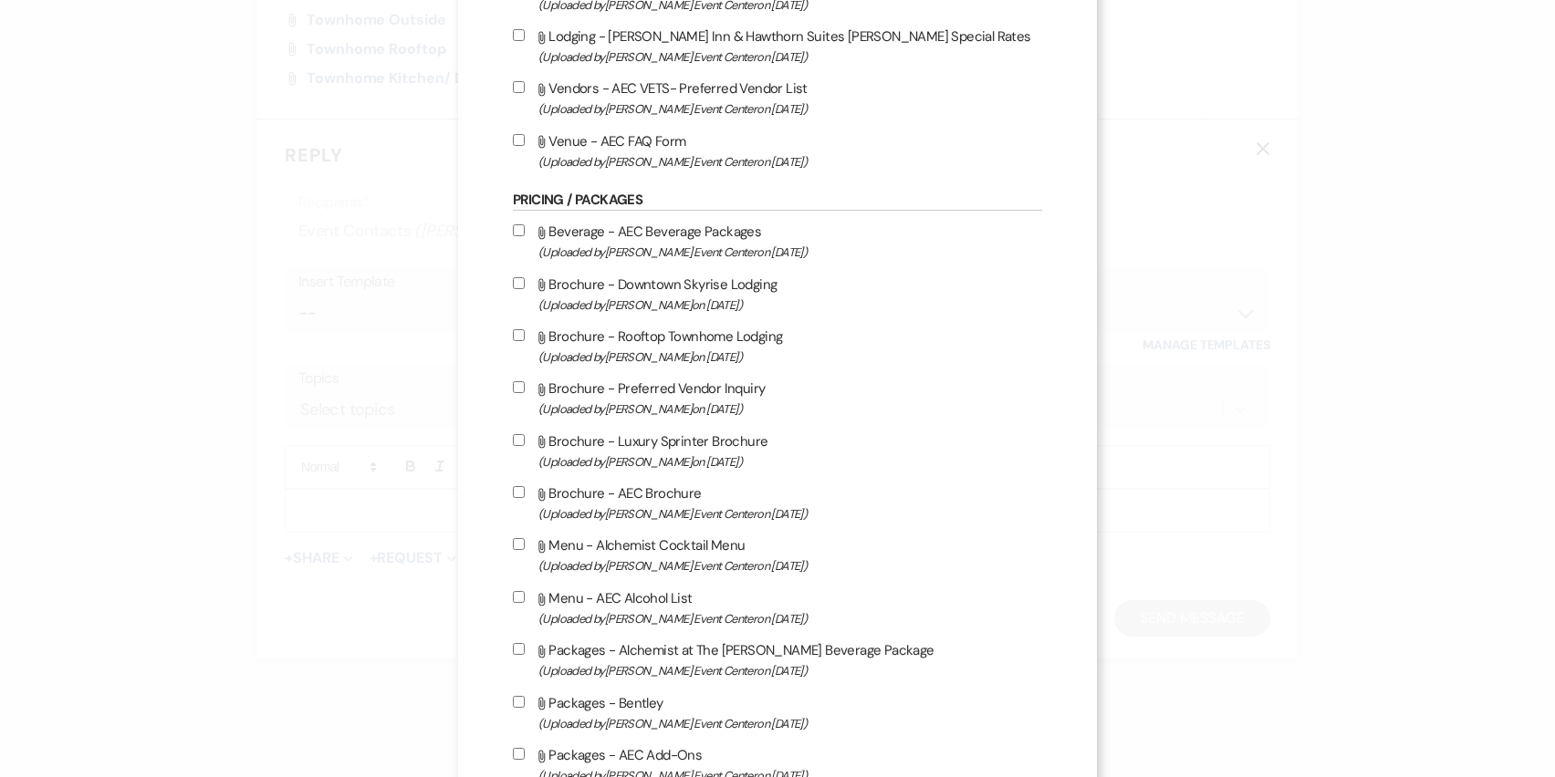
scroll to position [4046, 0]
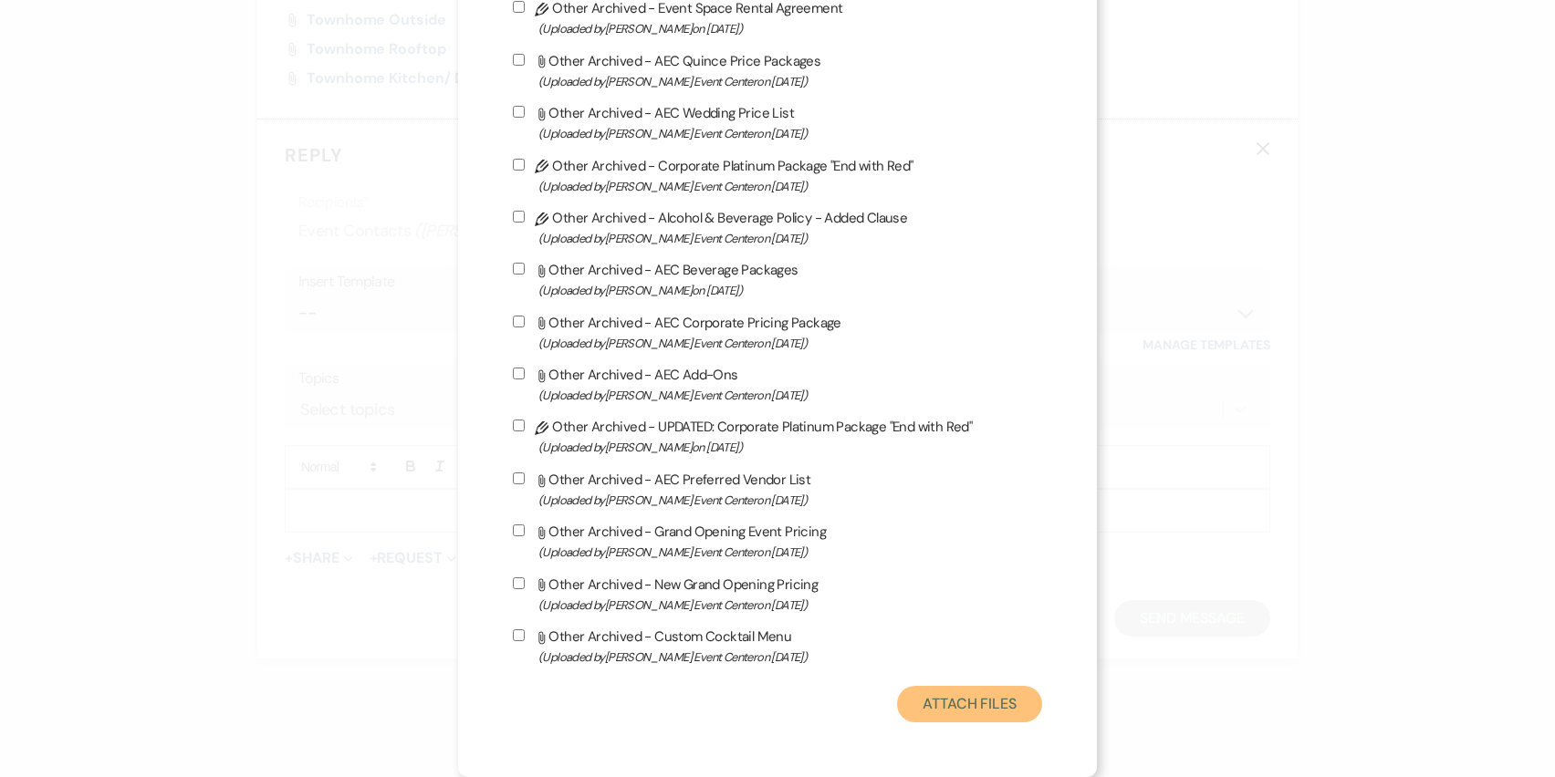
click at [937, 703] on button "Attach Files" at bounding box center [969, 704] width 145 height 36
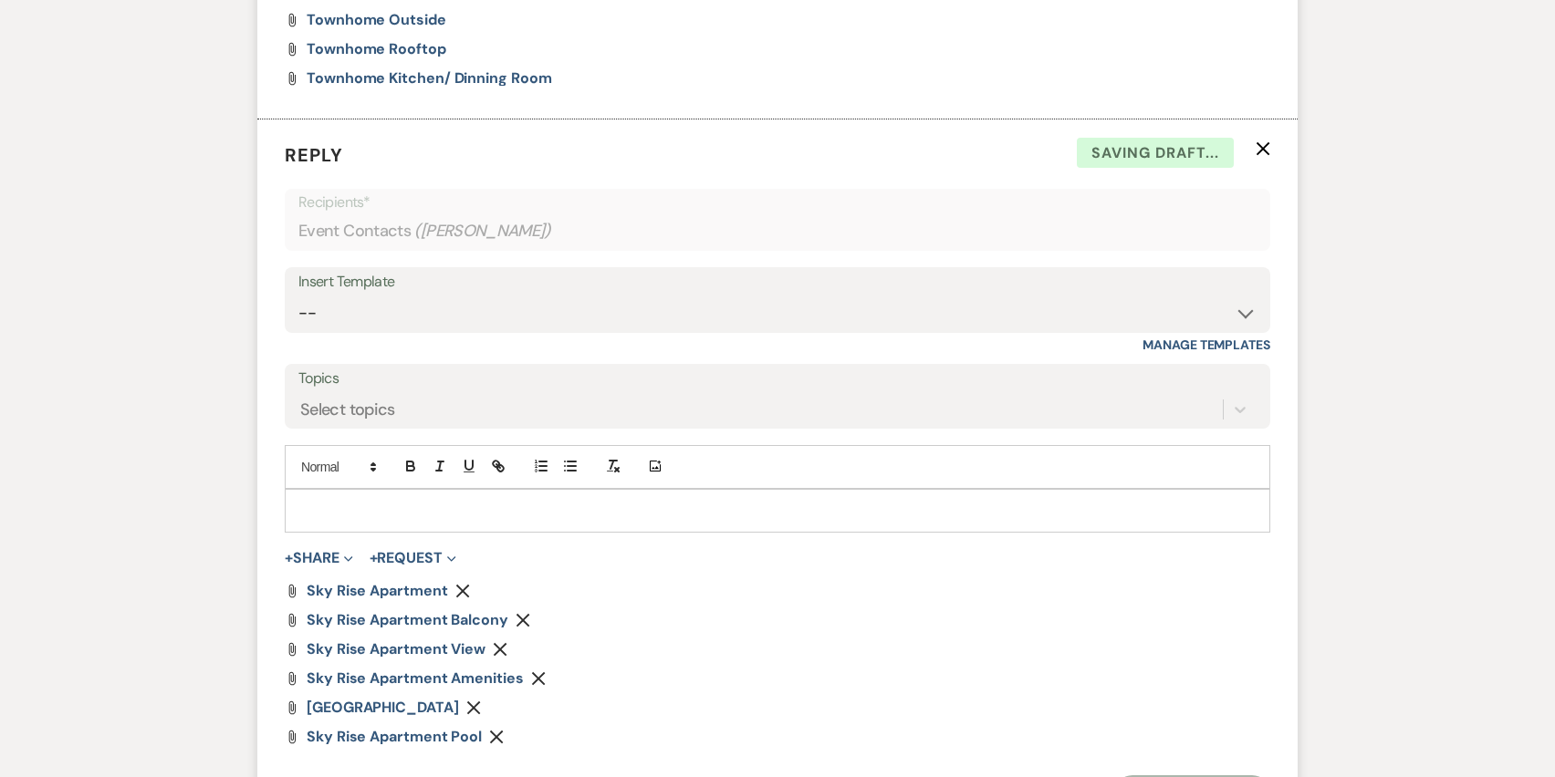
click at [468, 516] on p at bounding box center [777, 511] width 956 height 20
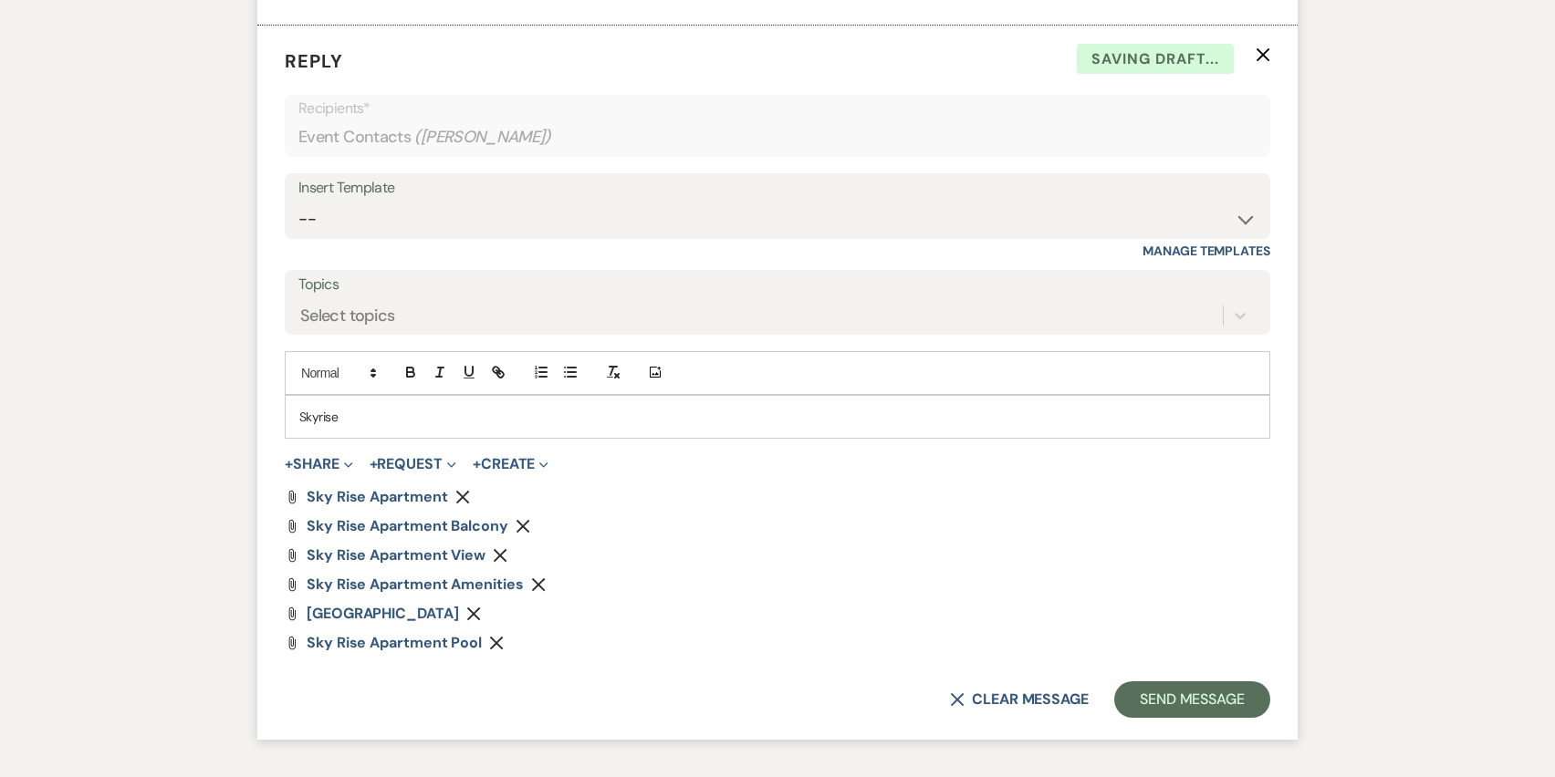
scroll to position [2033, 0]
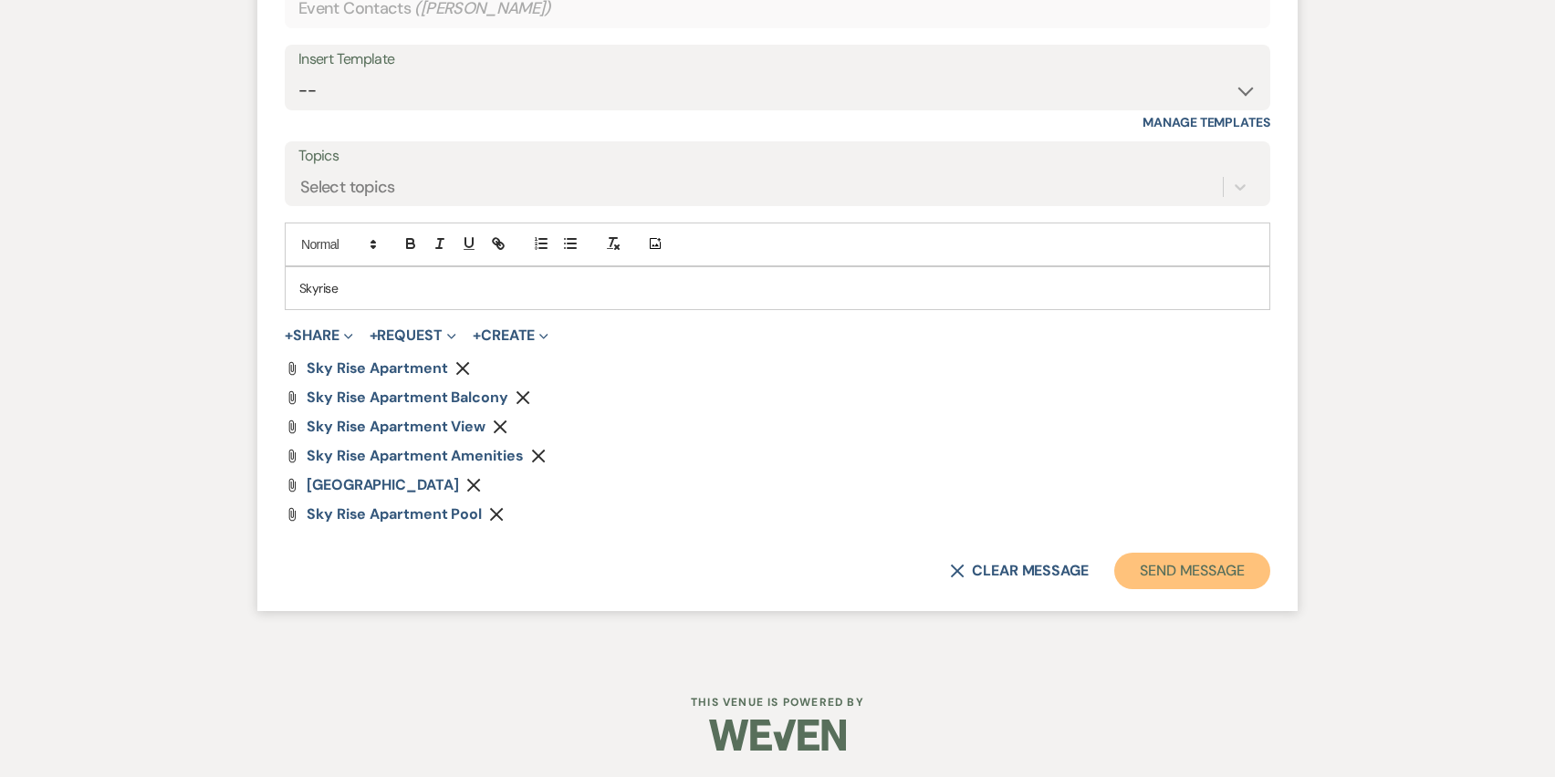
click at [1222, 584] on button "Send Message" at bounding box center [1192, 571] width 156 height 36
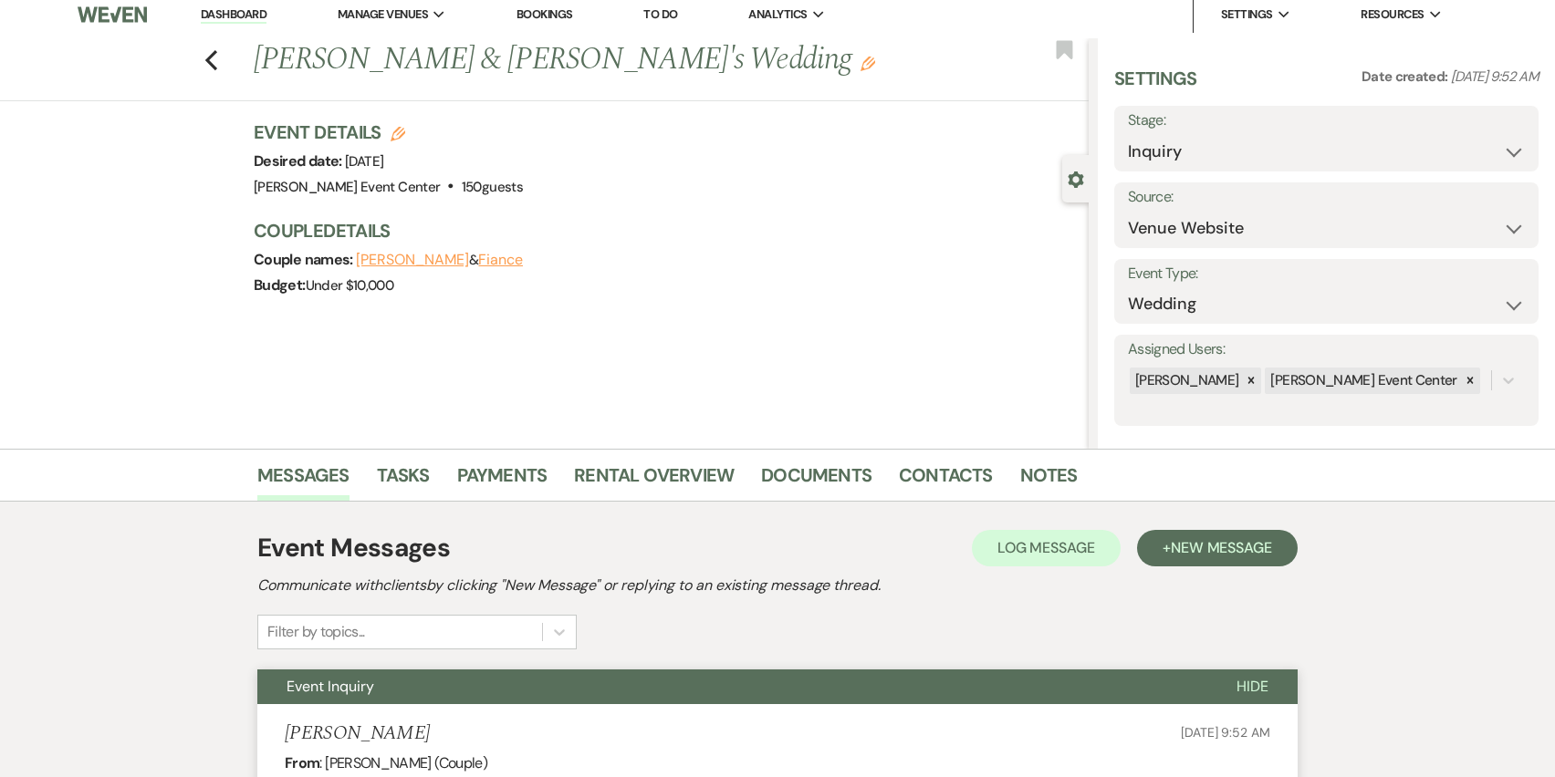
scroll to position [0, 0]
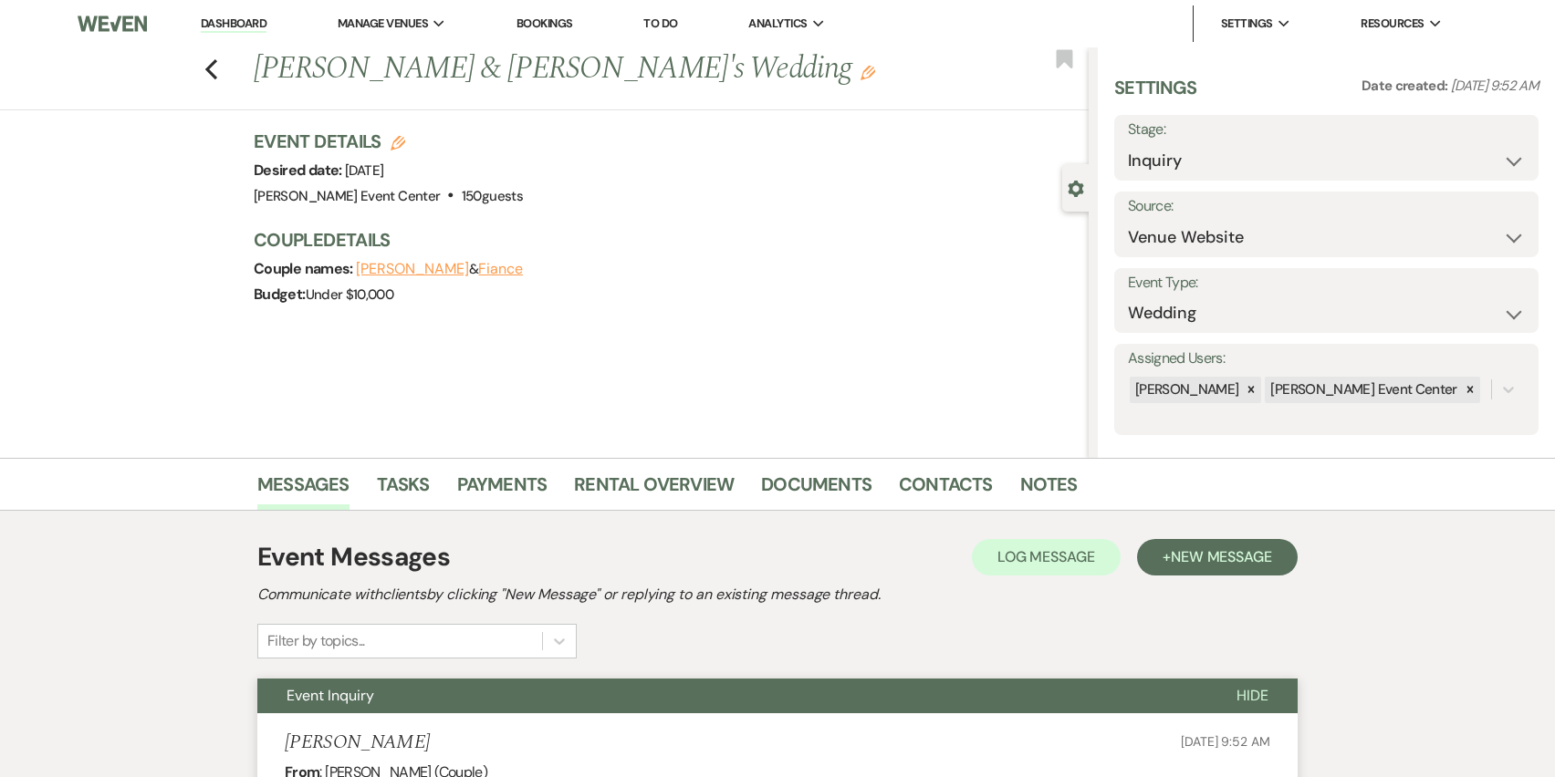
click at [397, 139] on use "button" at bounding box center [398, 143] width 15 height 15
select select "754"
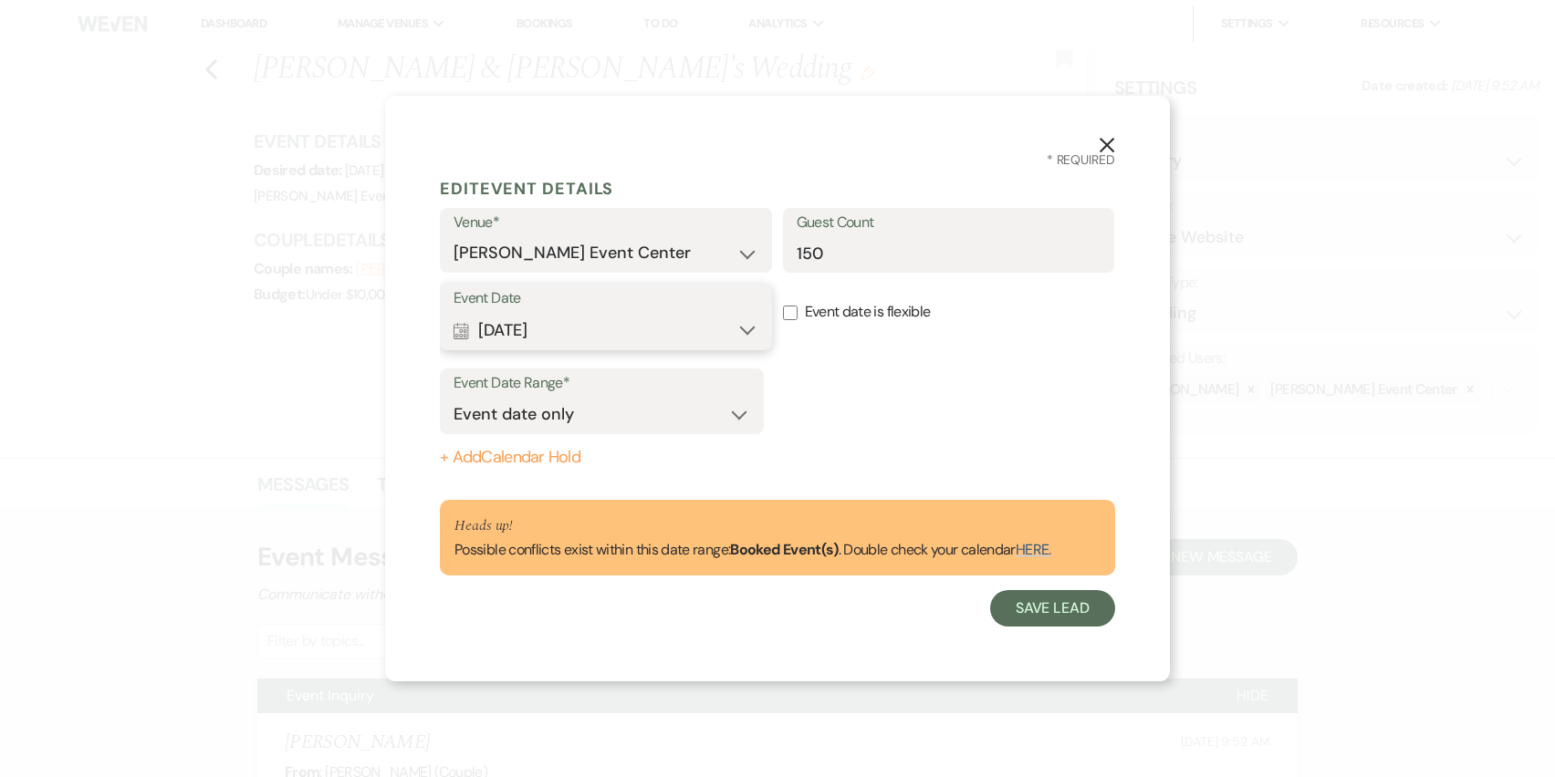
click at [738, 326] on button "Calendar Oct 17, 2026 Expand" at bounding box center [605, 330] width 305 height 36
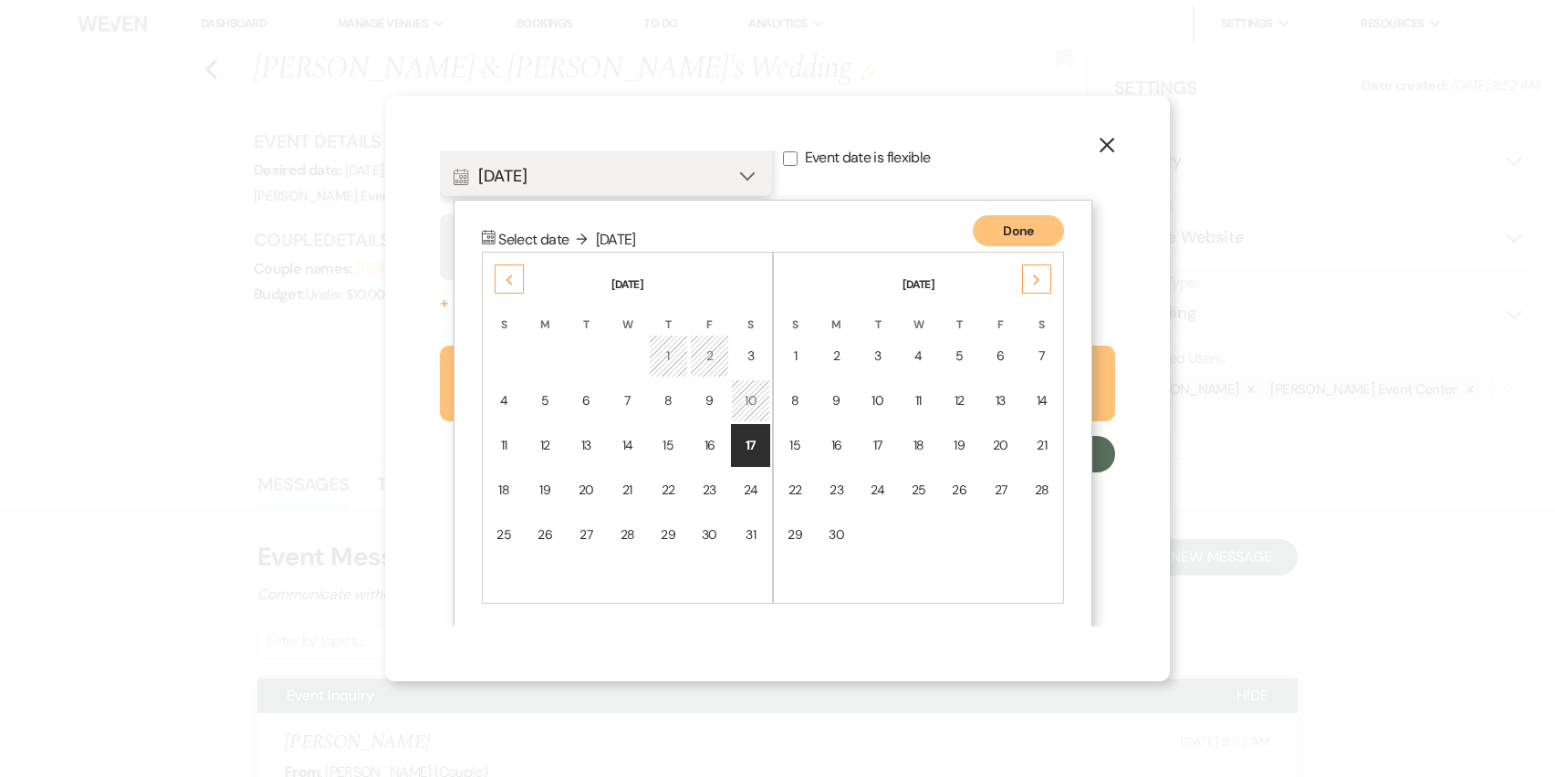
scroll to position [159, 0]
click at [505, 267] on div "Previous" at bounding box center [509, 274] width 29 height 29
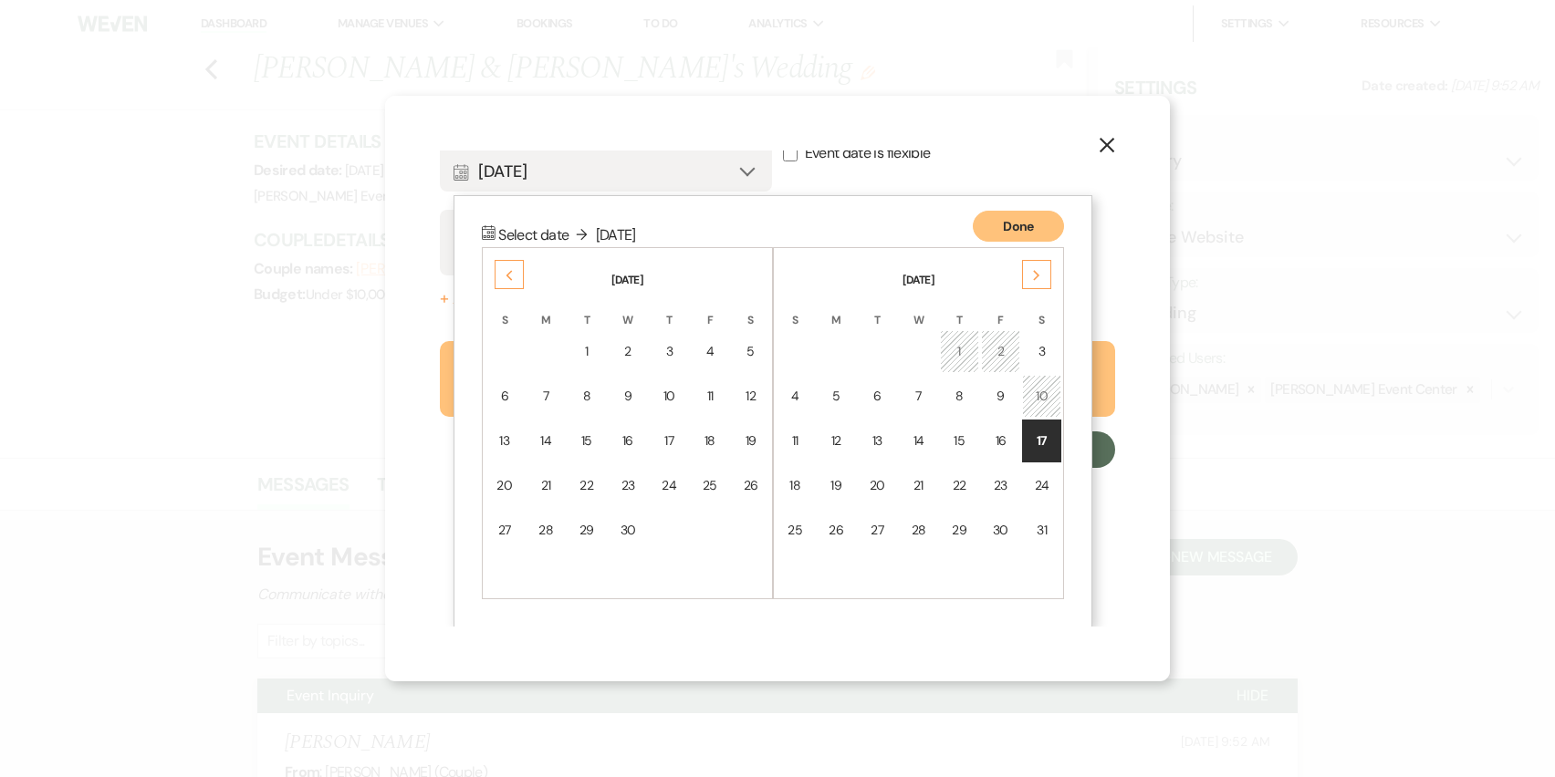
click at [505, 267] on div "Previous" at bounding box center [509, 274] width 29 height 29
click at [1109, 151] on icon "X" at bounding box center [1107, 145] width 16 height 16
